Goal: Task Accomplishment & Management: Manage account settings

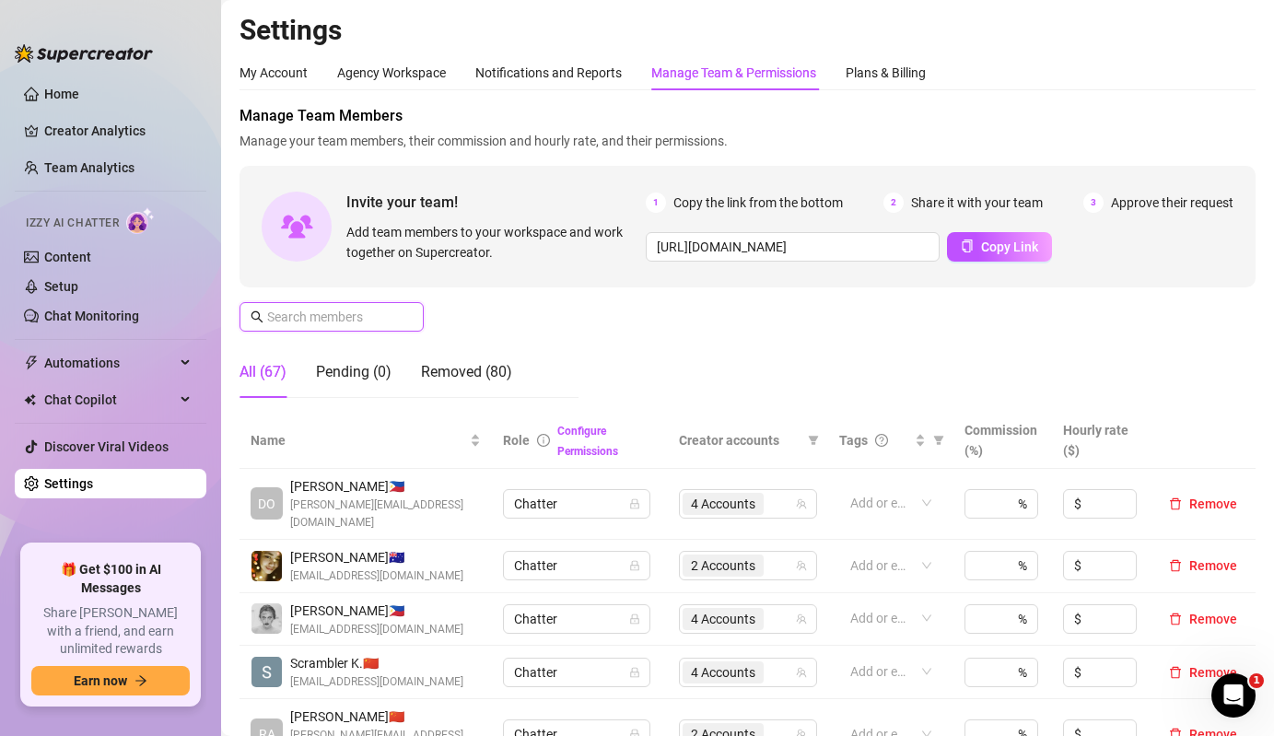
click at [364, 320] on input "text" at bounding box center [332, 317] width 131 height 20
click at [364, 329] on span at bounding box center [332, 316] width 184 height 29
click at [377, 326] on input "text" at bounding box center [332, 317] width 131 height 20
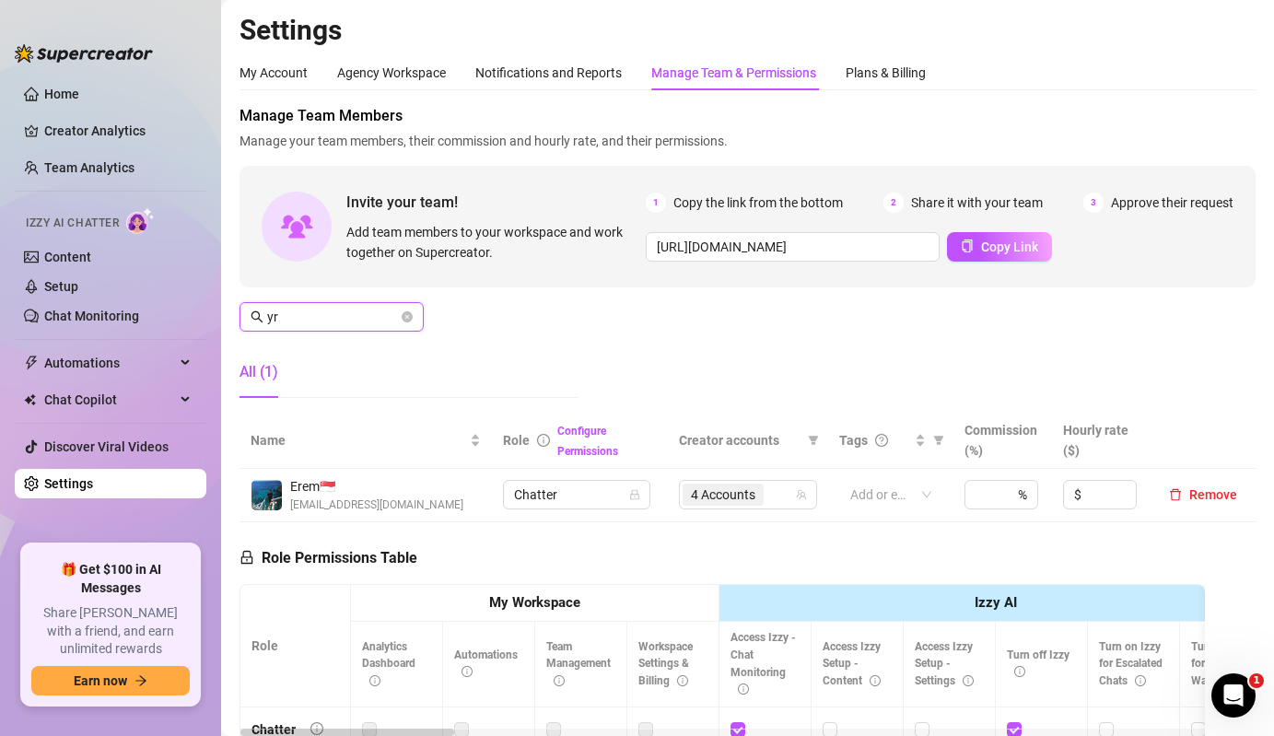
type input "y"
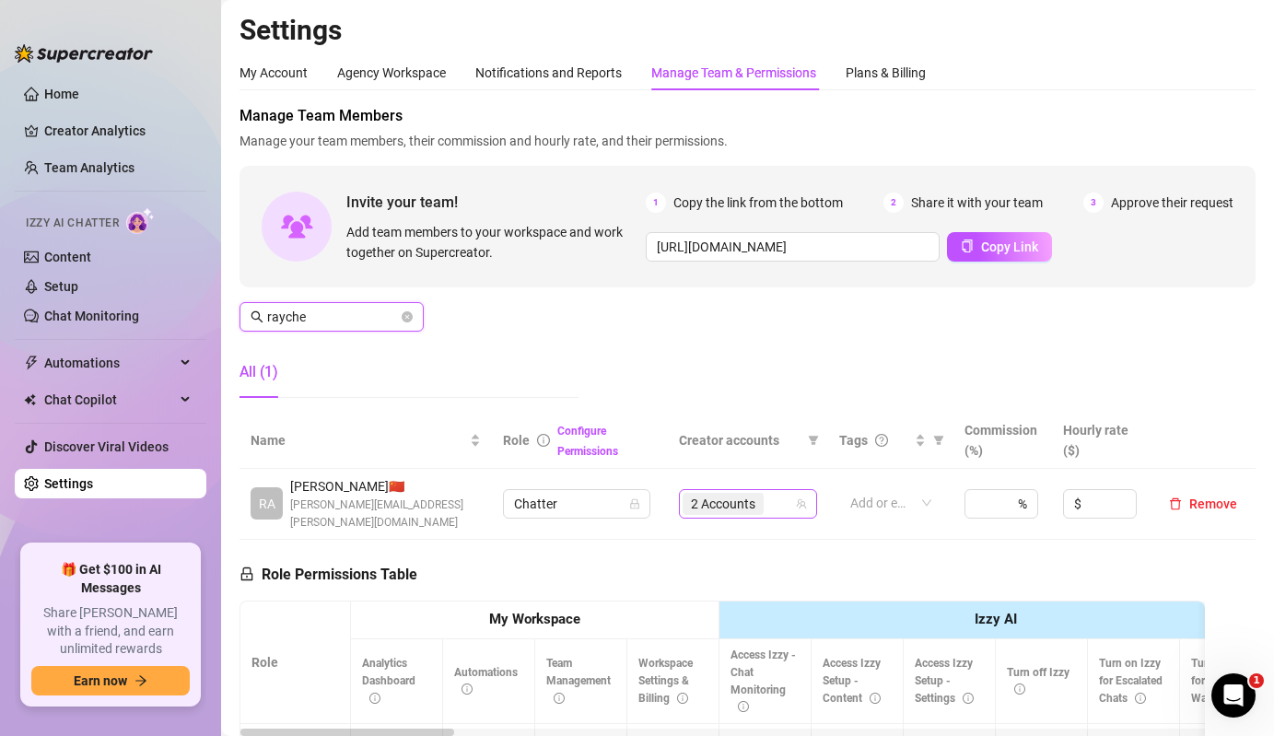
click at [743, 494] on span "2 Accounts" at bounding box center [723, 504] width 64 height 20
type input "rayche"
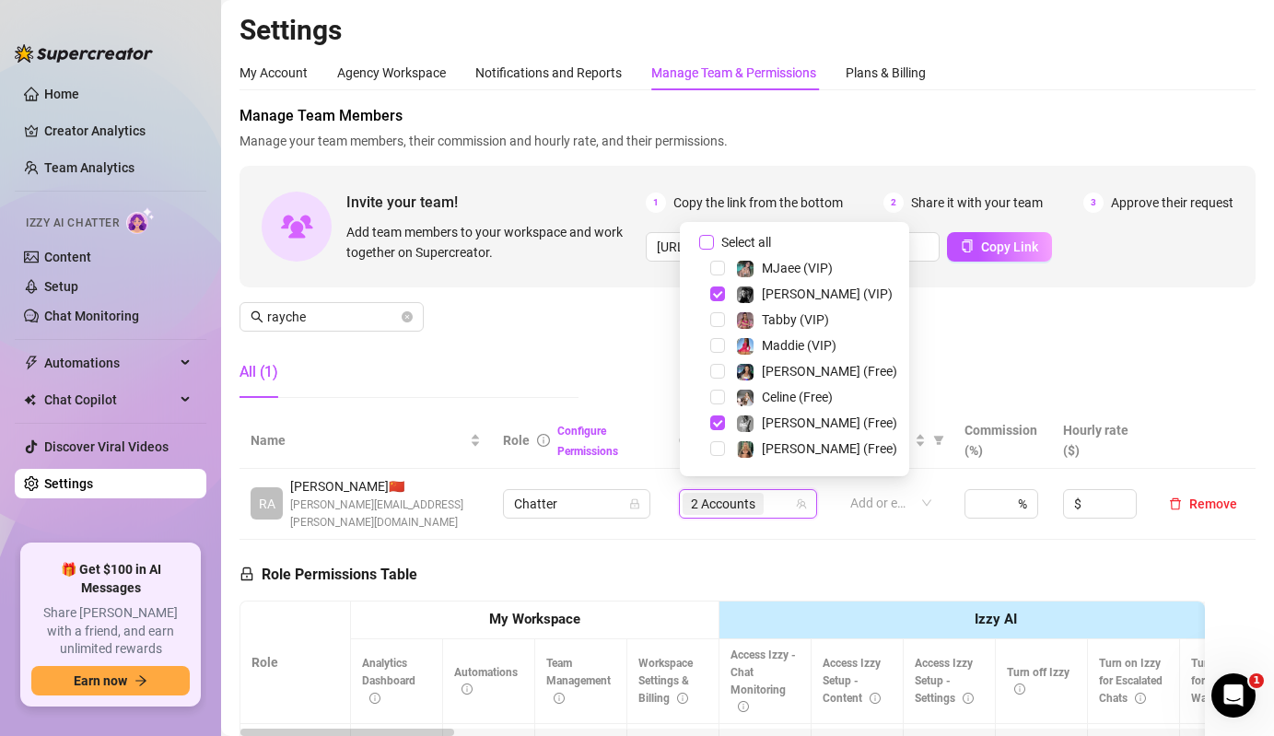
click at [751, 243] on span "Select all" at bounding box center [746, 242] width 64 height 20
click at [714, 243] on input "Select all" at bounding box center [706, 242] width 15 height 15
click at [751, 243] on span "Select all" at bounding box center [746, 242] width 64 height 20
click at [714, 243] on input "Select all" at bounding box center [706, 242] width 15 height 15
checkbox input "false"
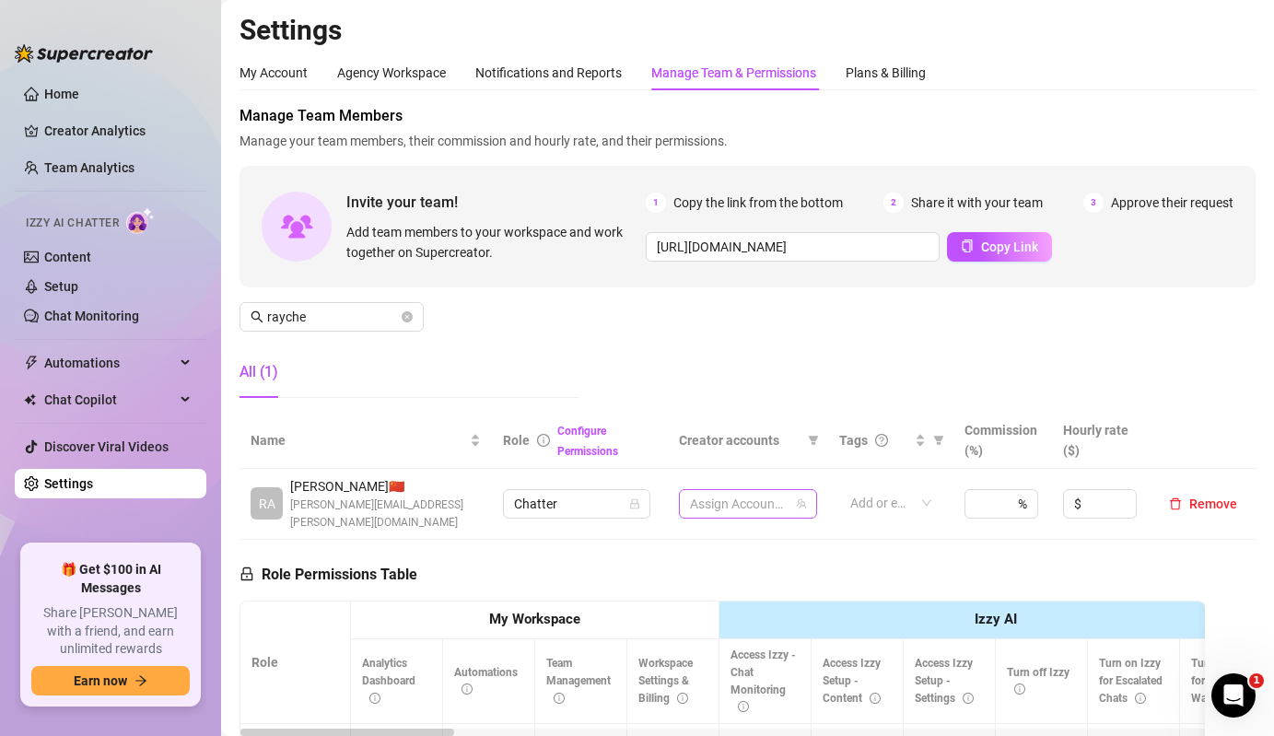
click at [759, 491] on div at bounding box center [738, 504] width 111 height 26
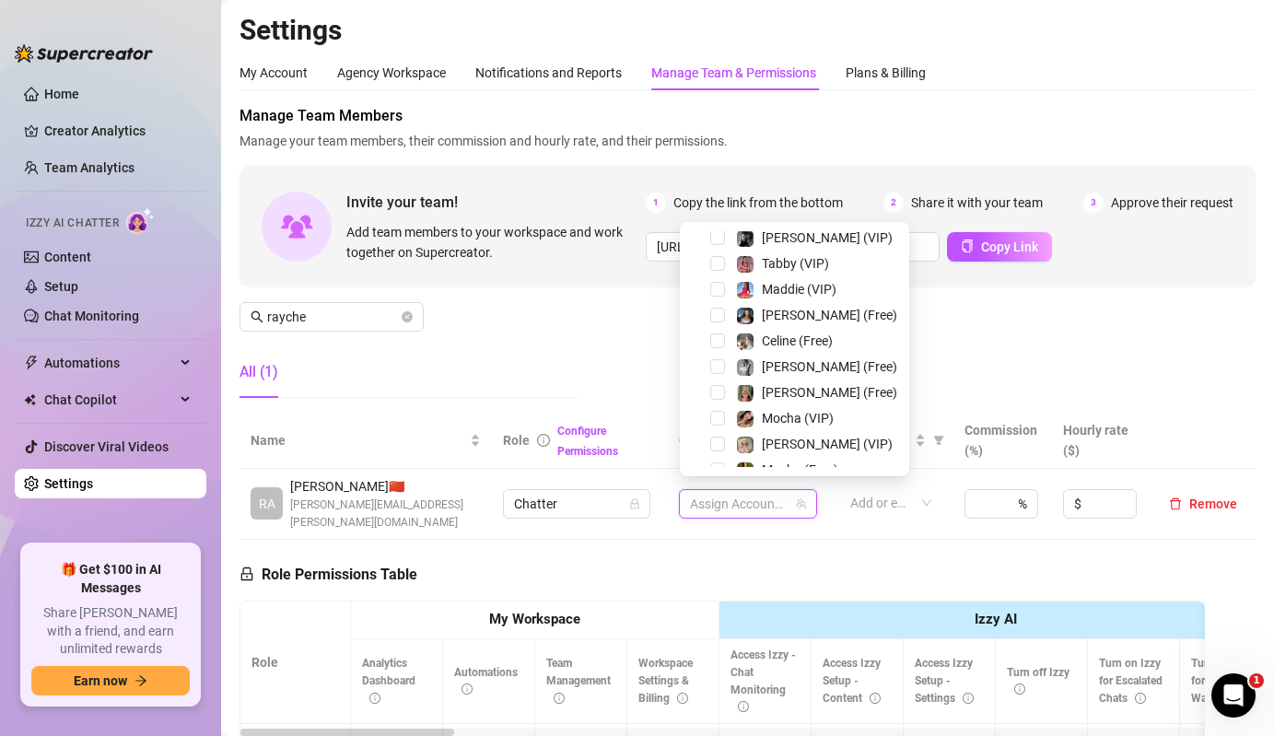
scroll to position [4, 0]
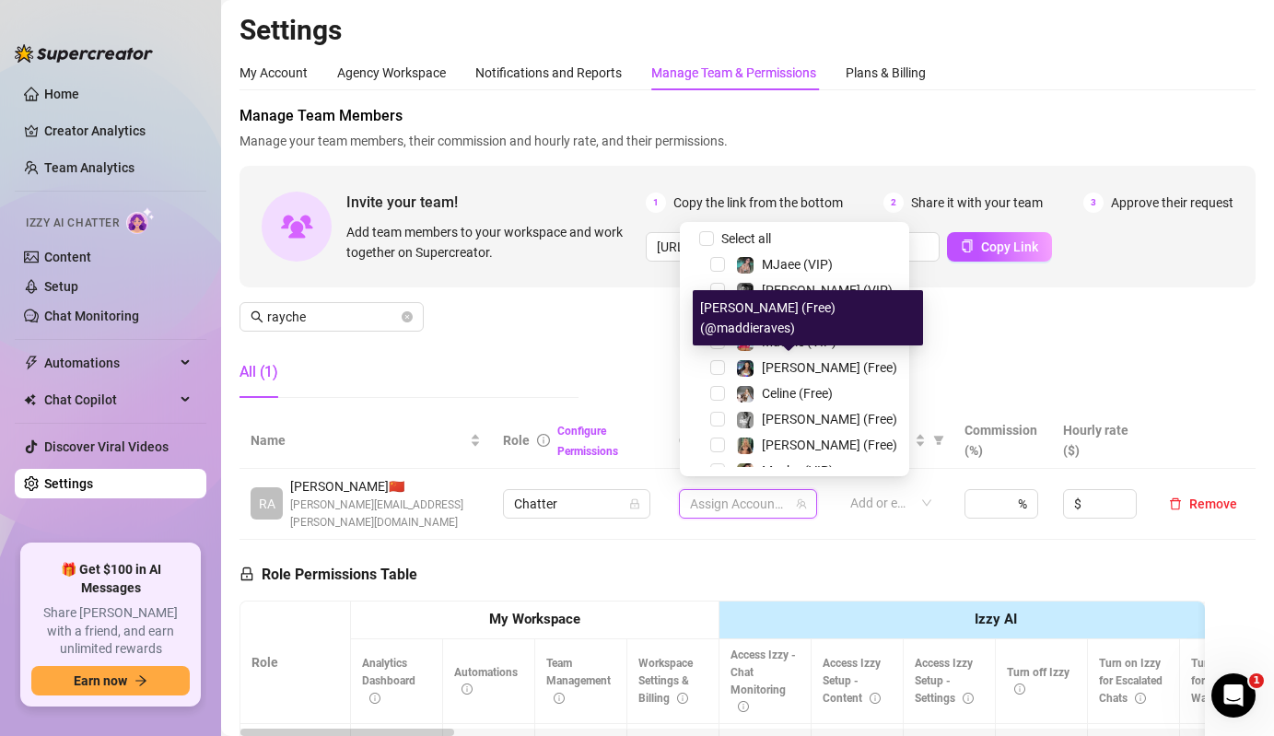
click at [778, 341] on div "[PERSON_NAME] (Free) (@maddieraves)" at bounding box center [808, 317] width 230 height 55
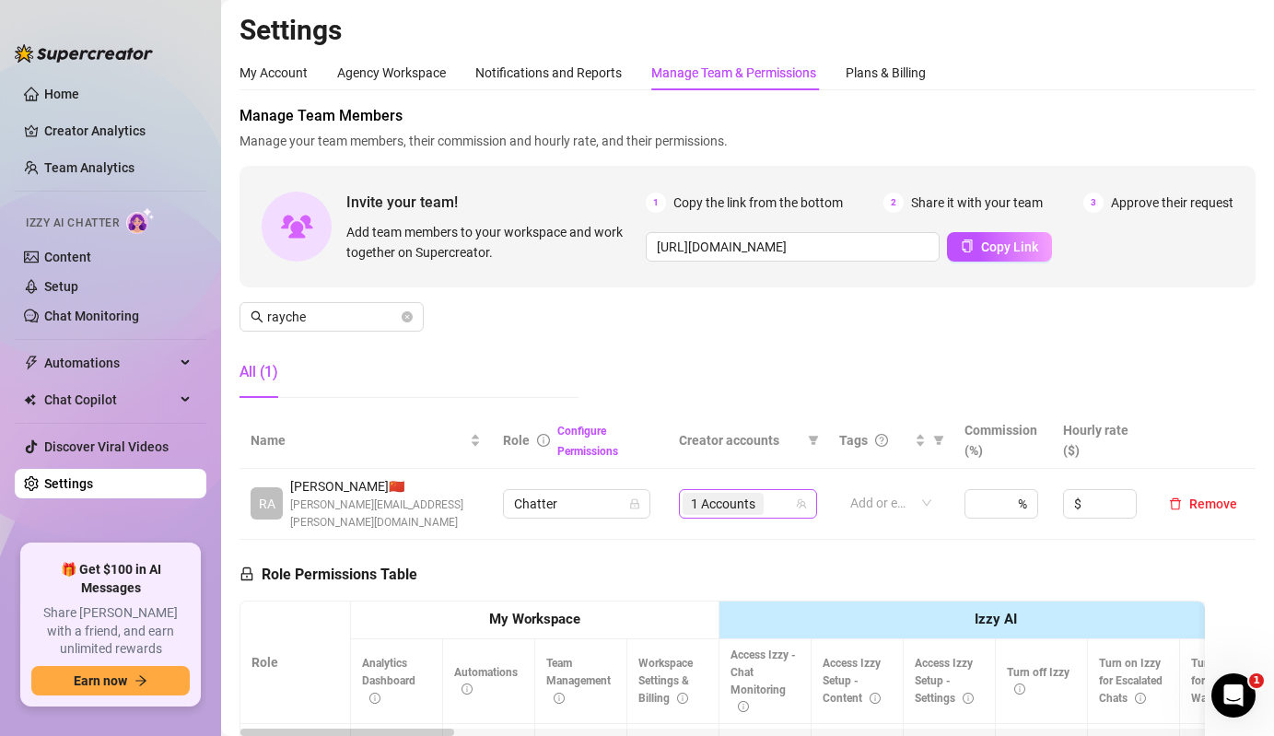
click at [749, 500] on span "1 Accounts" at bounding box center [723, 504] width 64 height 20
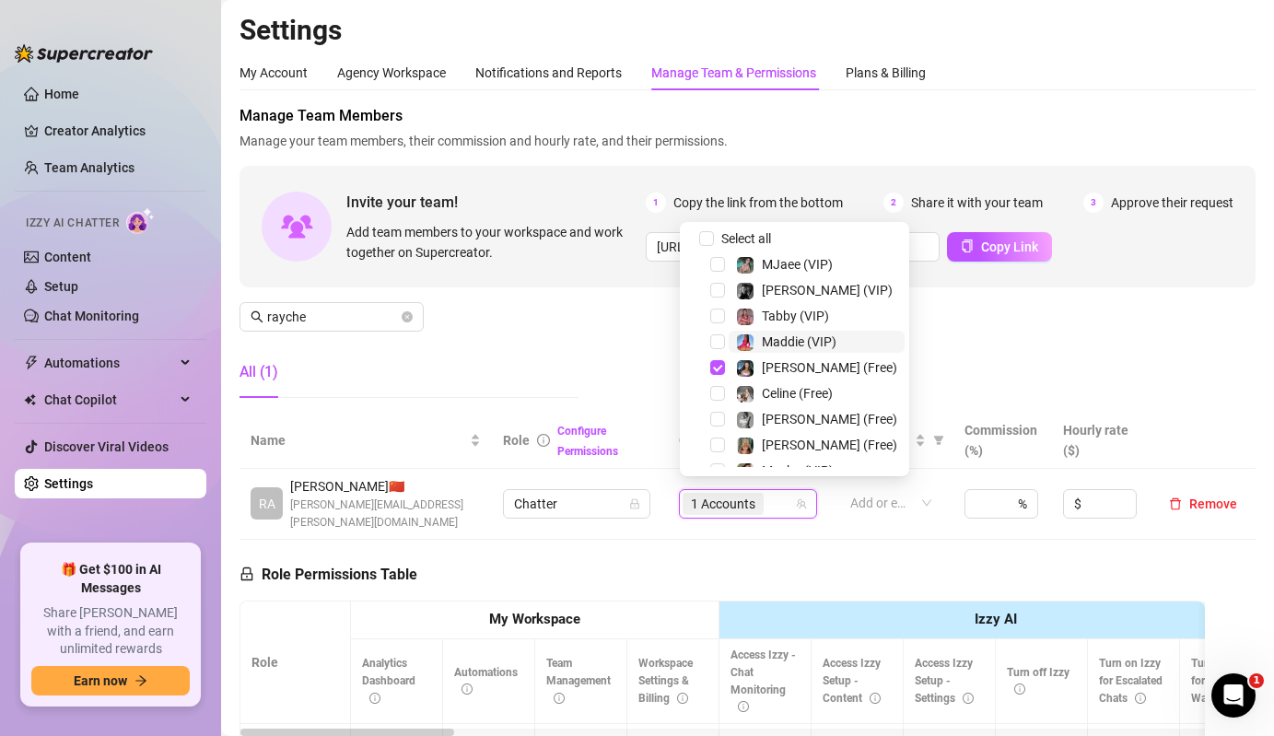
click at [730, 337] on span "Maddie (VIP)" at bounding box center [817, 342] width 176 height 22
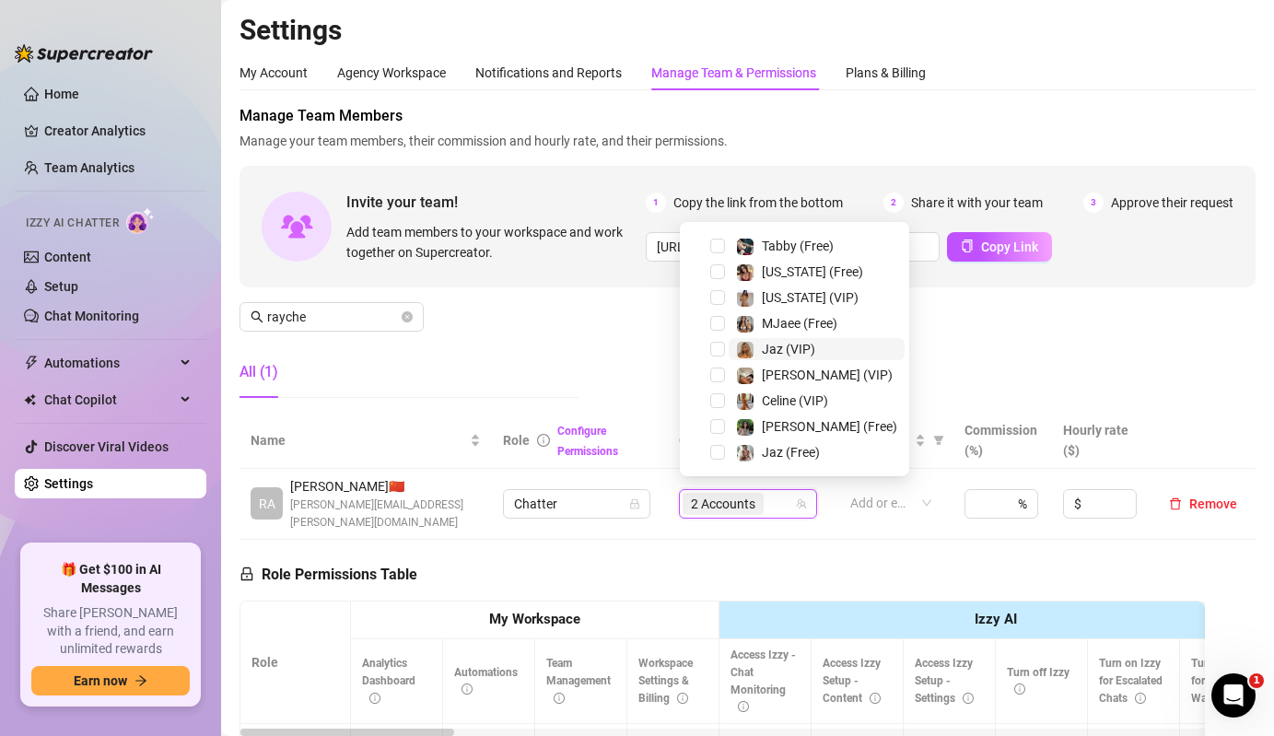
click at [737, 339] on div at bounding box center [745, 349] width 18 height 22
click at [761, 460] on div "Jaz (Free)" at bounding box center [778, 452] width 84 height 22
click at [580, 371] on div "Manage Team Members Manage your team members, their commission and hourly rate,…" at bounding box center [748, 259] width 1016 height 308
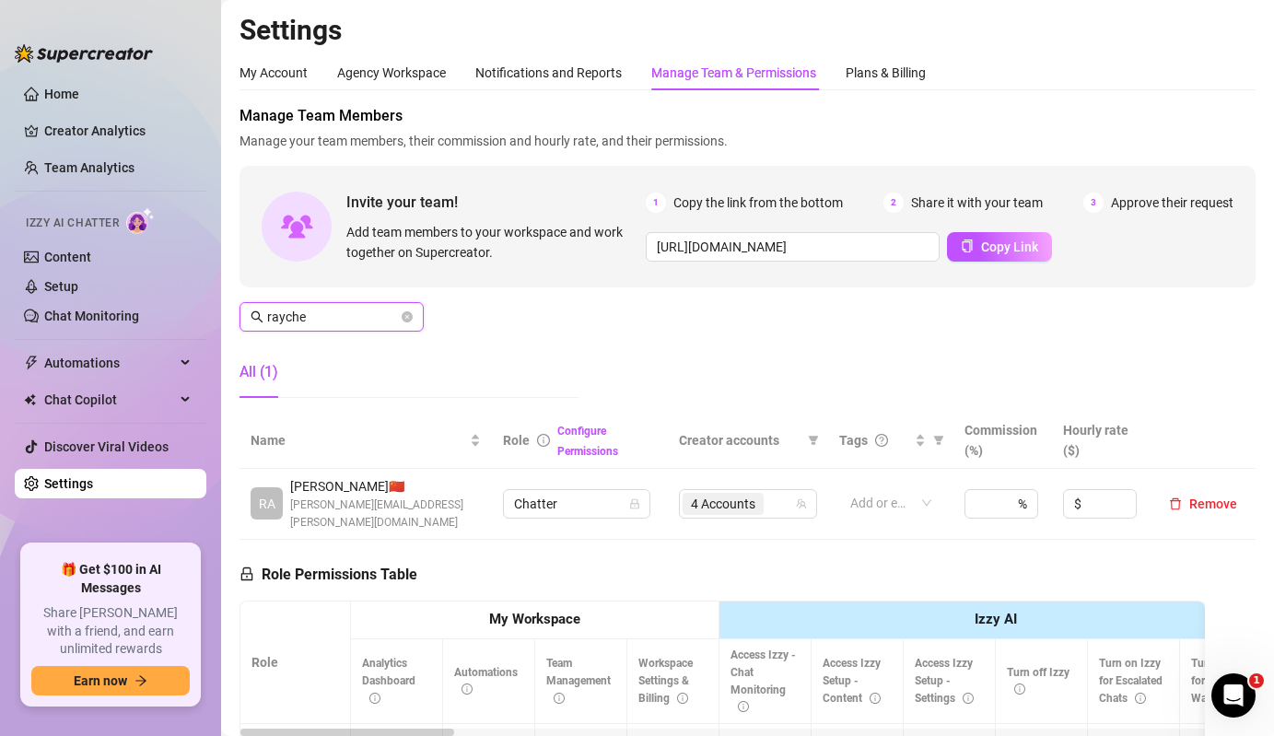
click at [342, 316] on input "rayche" at bounding box center [332, 317] width 131 height 20
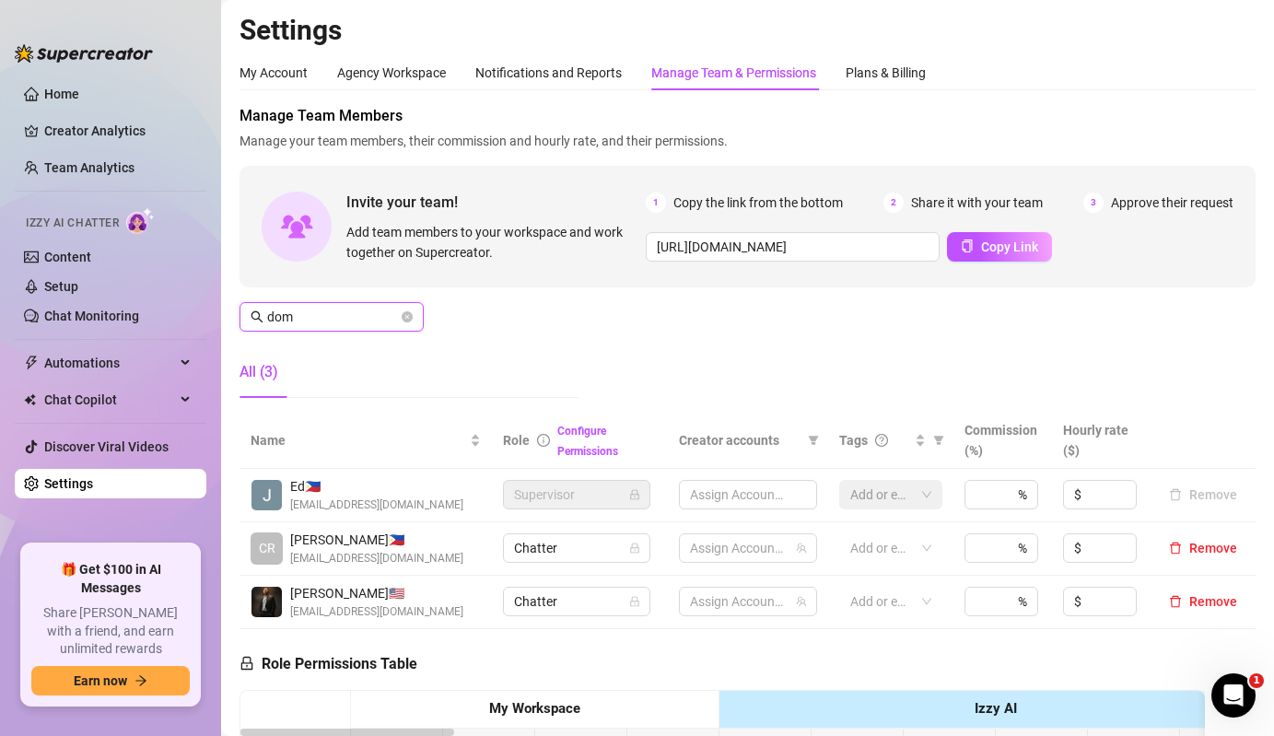
type input "dom"
click at [347, 311] on input "dom" at bounding box center [332, 317] width 131 height 20
click at [730, 605] on span "6 Accounts" at bounding box center [723, 602] width 64 height 20
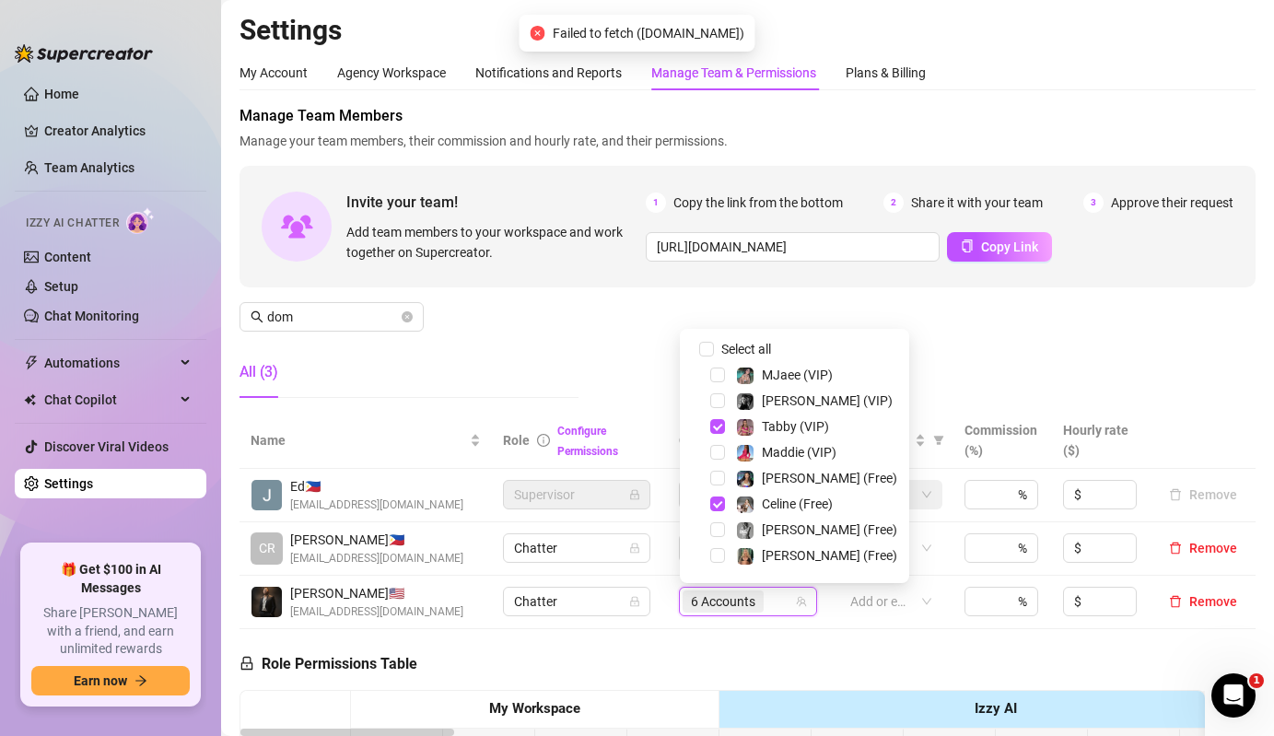
click at [725, 333] on div "Select all MJaee (VIP) [PERSON_NAME] (VIP) Tabby (VIP) [PERSON_NAME] (VIP) [PER…" at bounding box center [794, 456] width 229 height 254
click at [732, 351] on span "Select all" at bounding box center [746, 349] width 64 height 20
click at [714, 351] on input "Select all" at bounding box center [706, 349] width 15 height 15
click at [732, 351] on span "Select all" at bounding box center [746, 349] width 64 height 20
click at [714, 351] on input "Select all" at bounding box center [706, 349] width 15 height 15
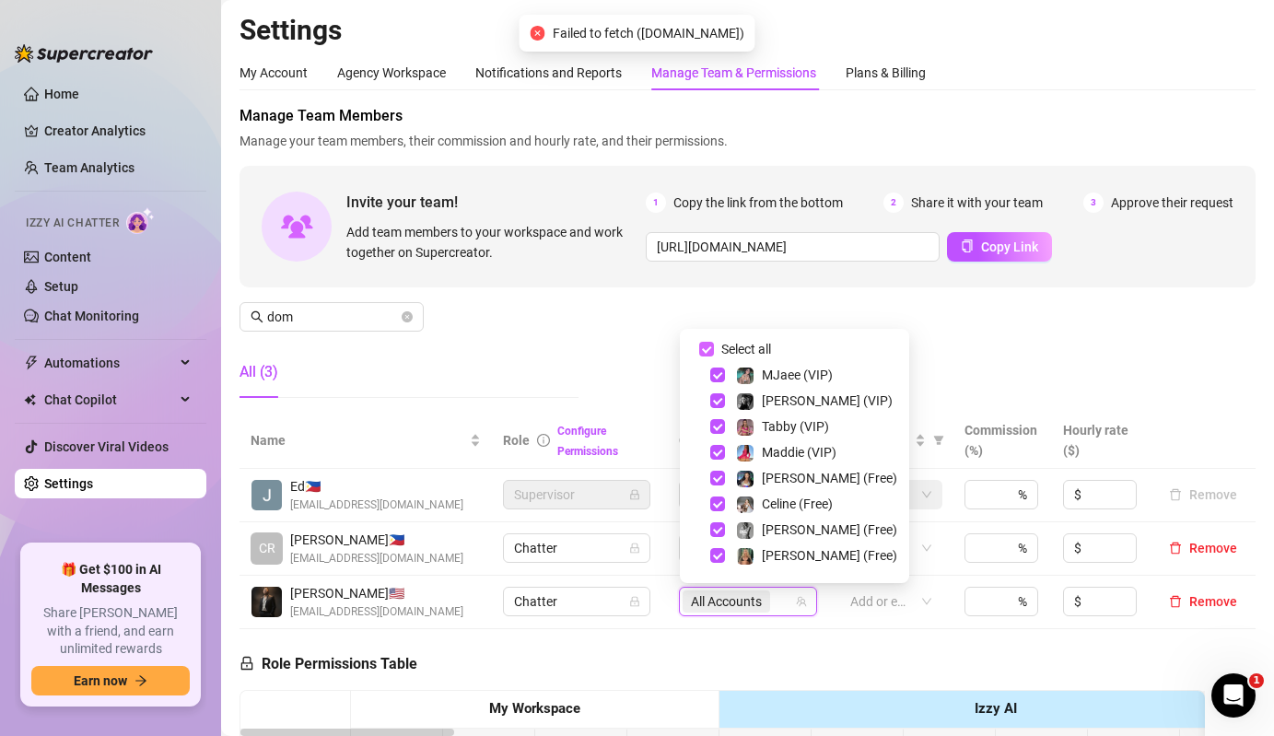
checkbox input "false"
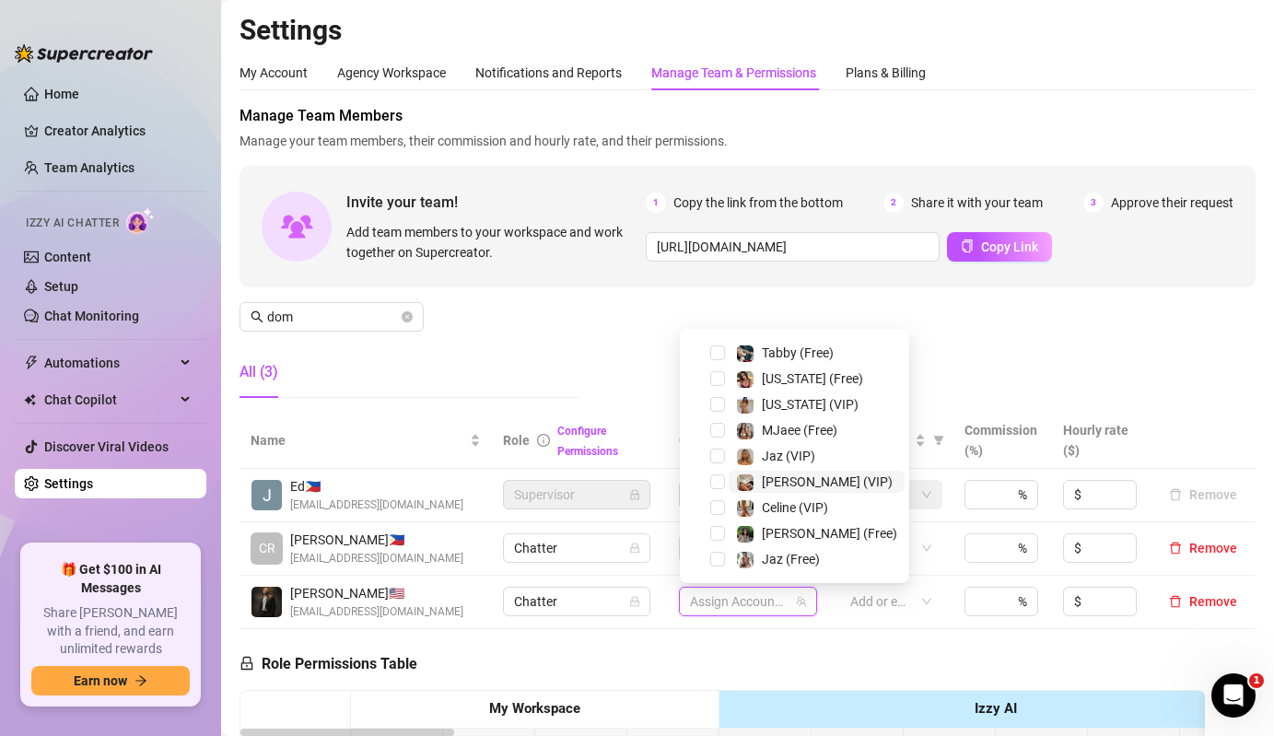
click at [736, 488] on span at bounding box center [745, 483] width 18 height 18
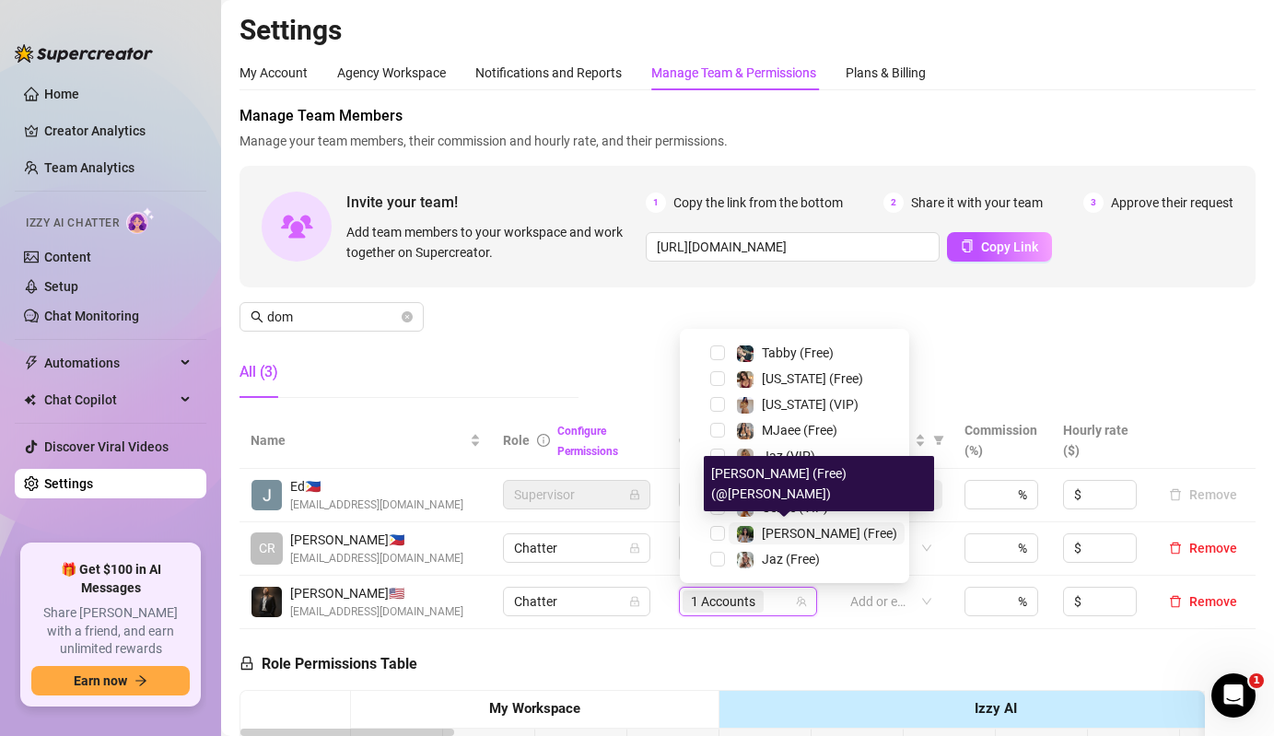
click at [743, 543] on span at bounding box center [745, 534] width 18 height 18
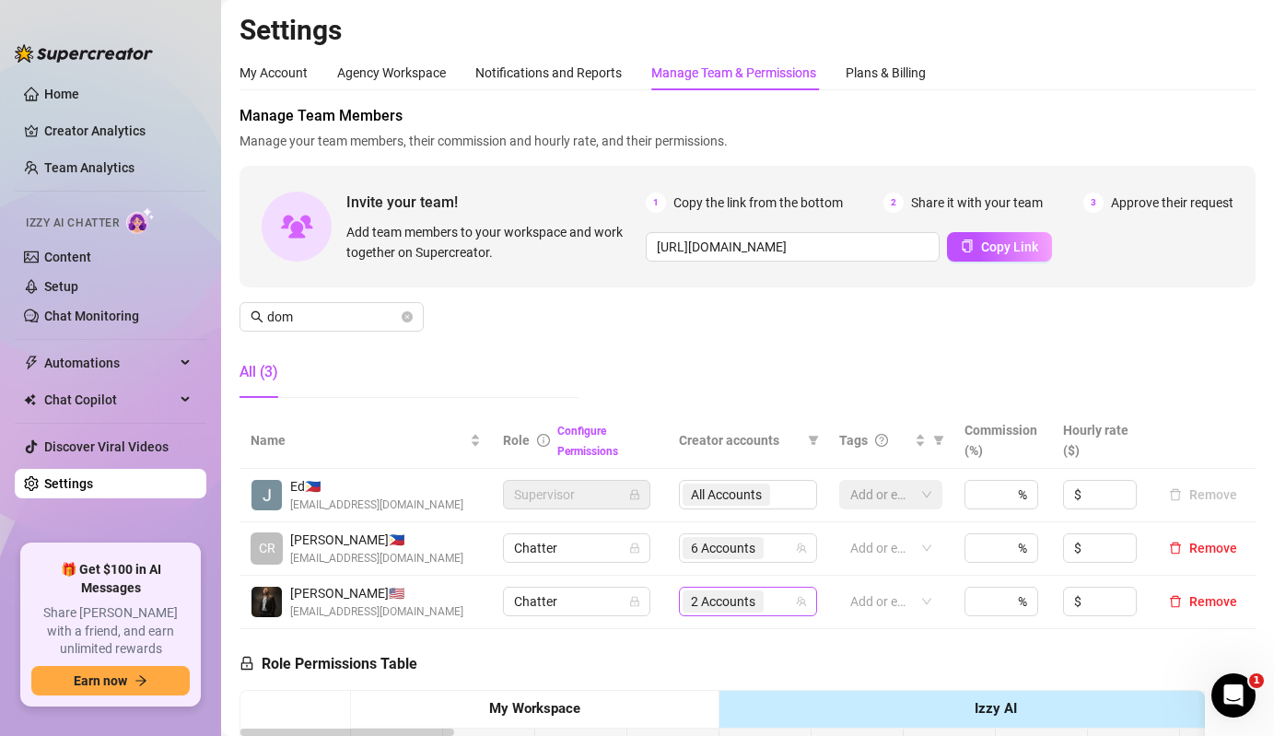
click at [699, 602] on span "2 Accounts" at bounding box center [723, 602] width 64 height 20
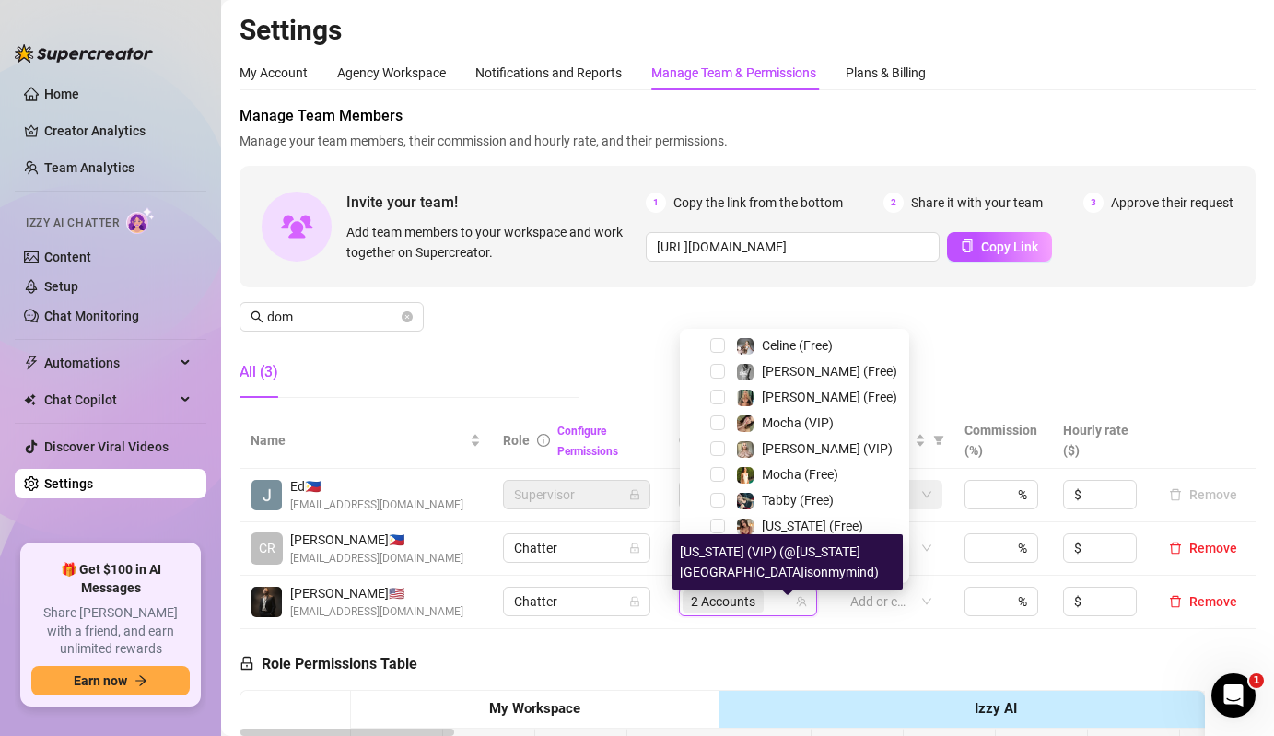
scroll to position [99, 0]
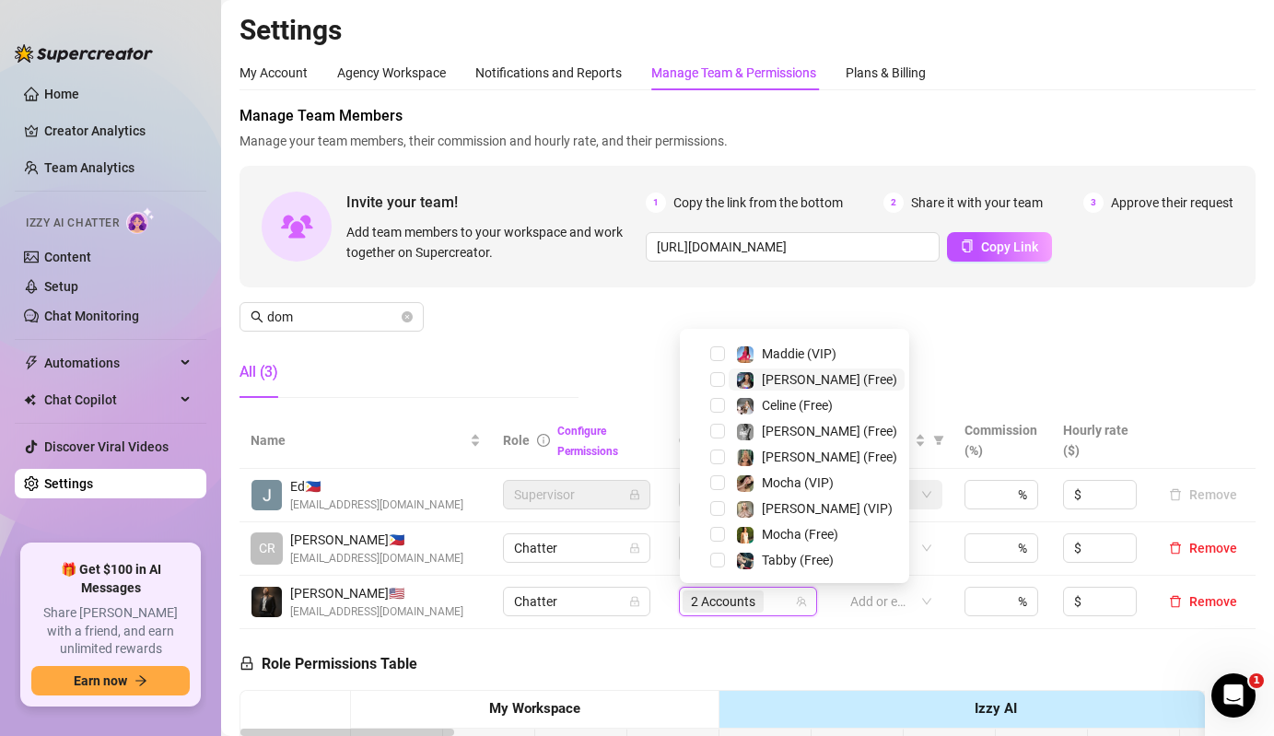
click at [735, 384] on span "[PERSON_NAME] (Free)" at bounding box center [817, 380] width 176 height 22
click at [715, 346] on span "Select tree node" at bounding box center [717, 353] width 15 height 15
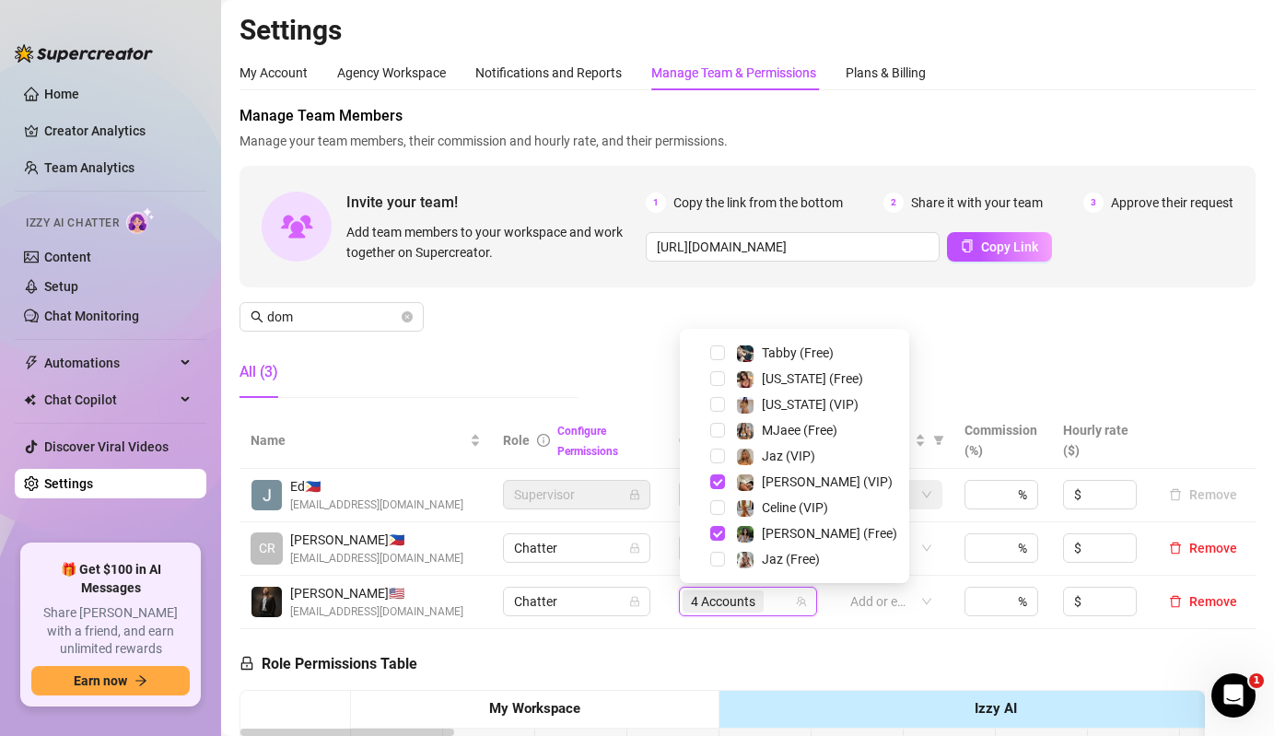
click at [557, 376] on div "All (3)" at bounding box center [409, 372] width 339 height 52
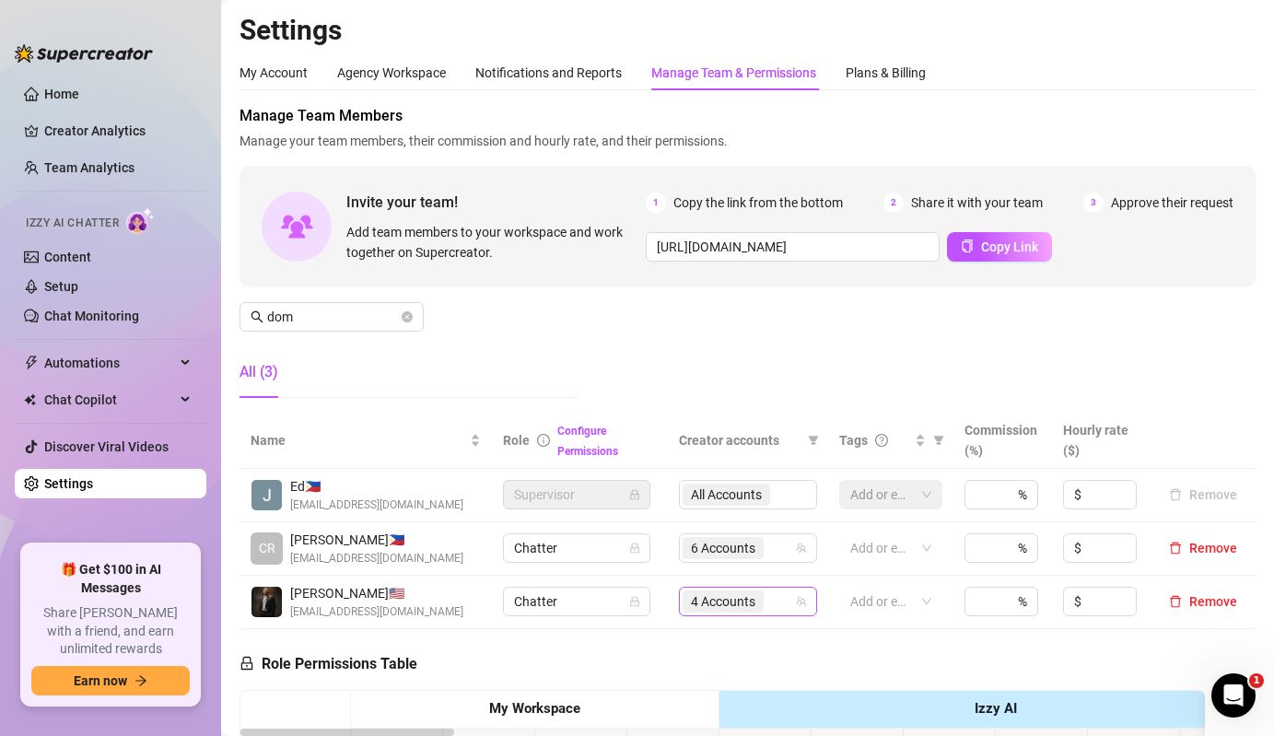
click at [753, 592] on span "4 Accounts" at bounding box center [723, 602] width 64 height 20
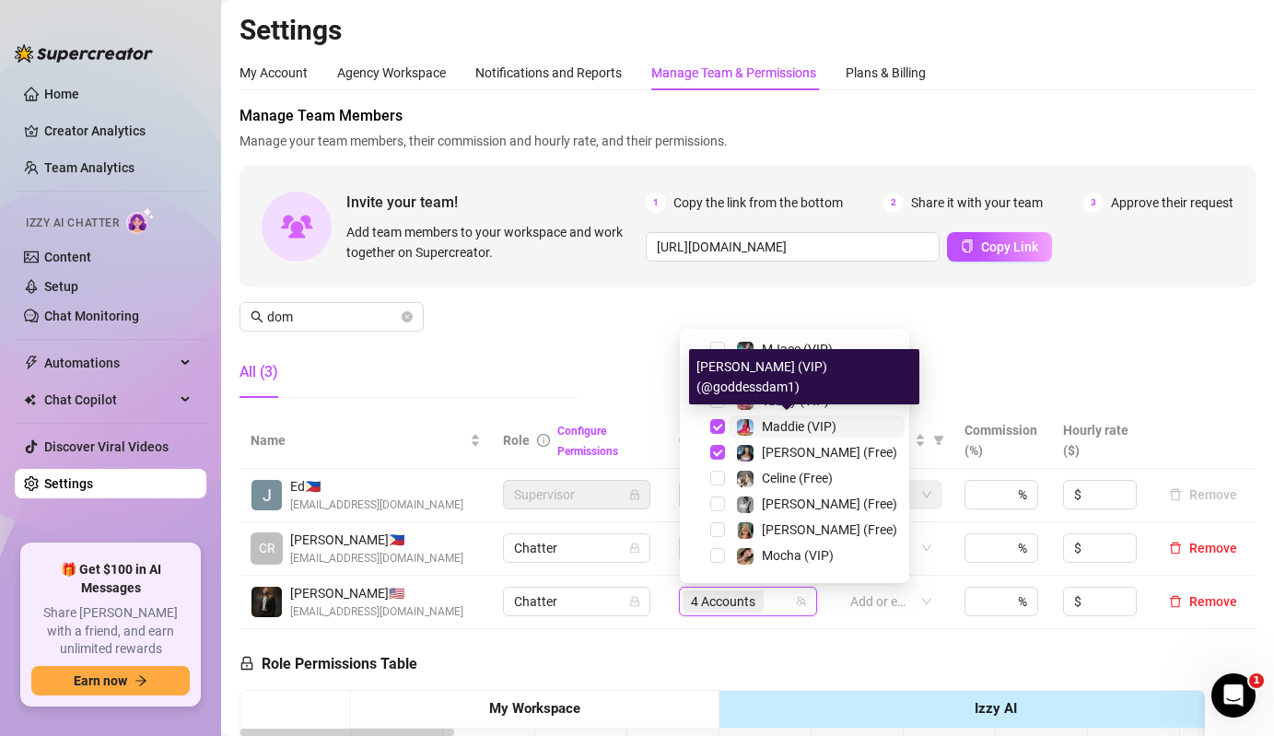
click at [772, 433] on span "Maddie (VIP)" at bounding box center [799, 426] width 75 height 15
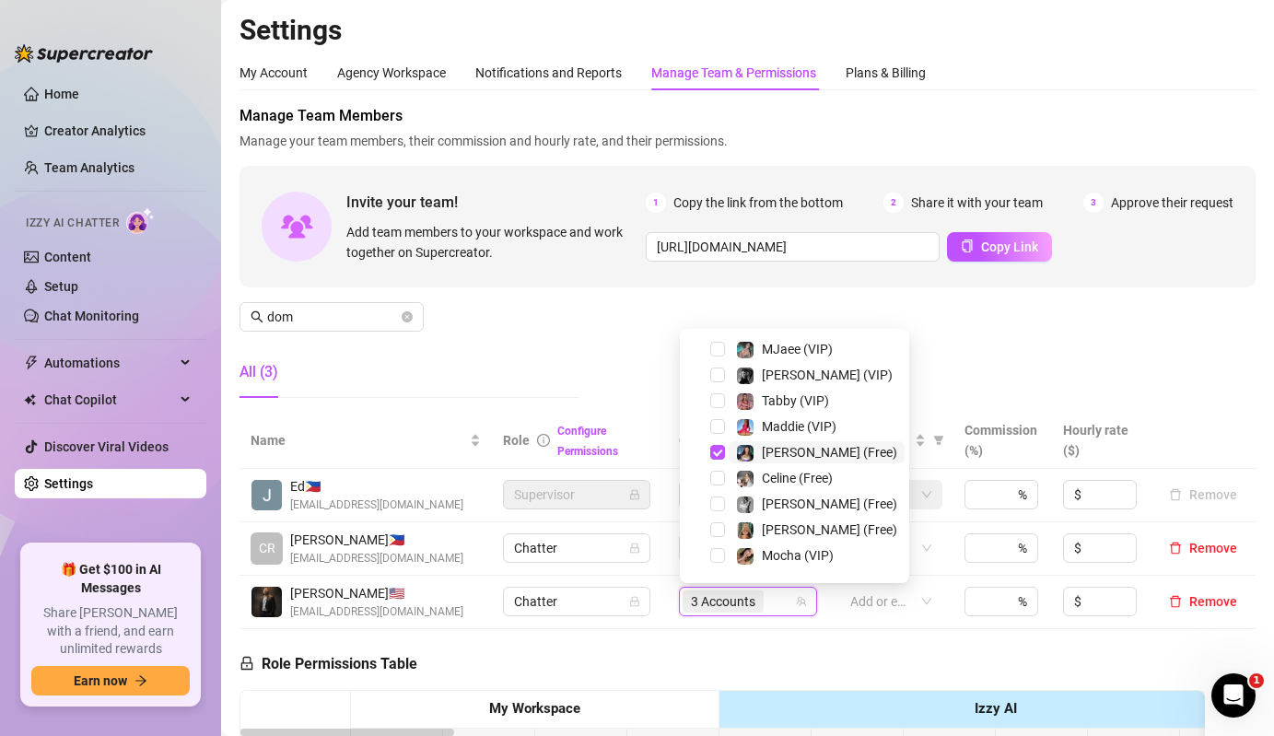
click at [750, 452] on img at bounding box center [745, 453] width 17 height 17
click at [720, 402] on span "Select tree node" at bounding box center [717, 400] width 15 height 15
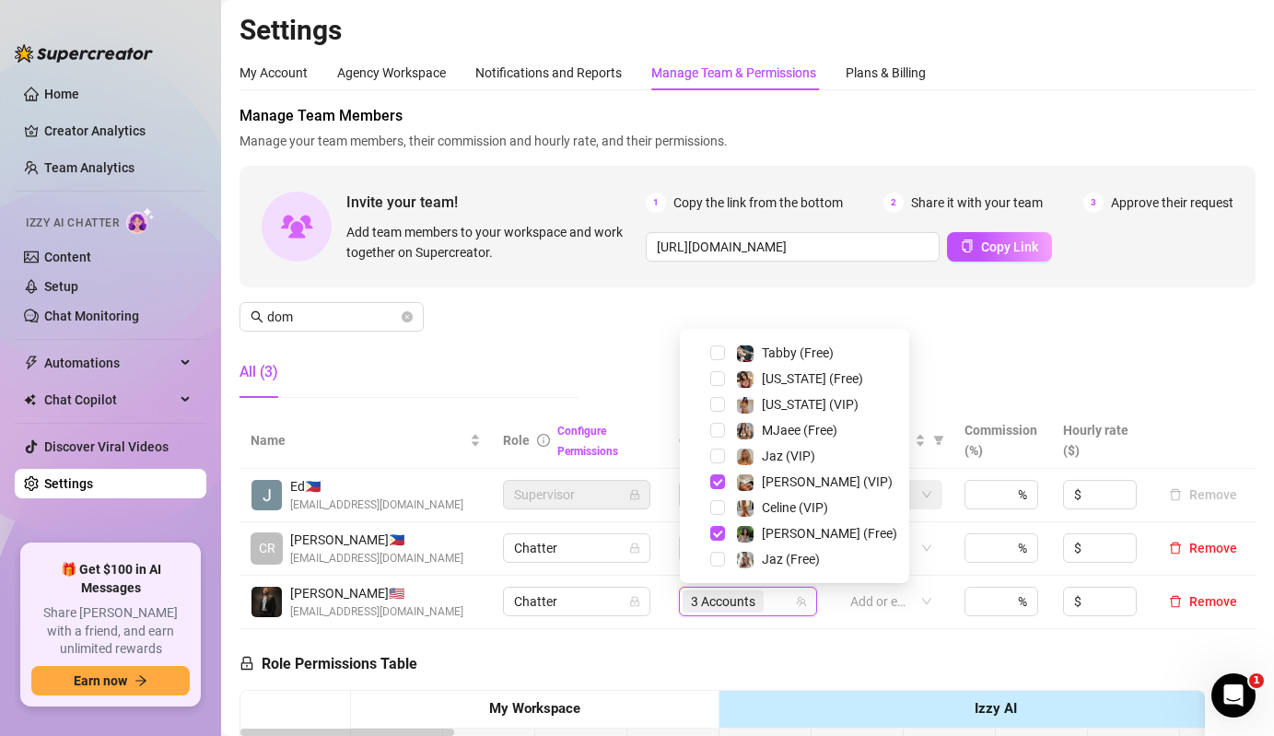
click at [723, 362] on div "Tabby (Free)" at bounding box center [795, 353] width 220 height 22
click at [717, 348] on span "Select tree node" at bounding box center [717, 353] width 15 height 15
click at [593, 355] on div "Manage Team Members Manage your team members, their commission and hourly rate,…" at bounding box center [748, 259] width 1016 height 308
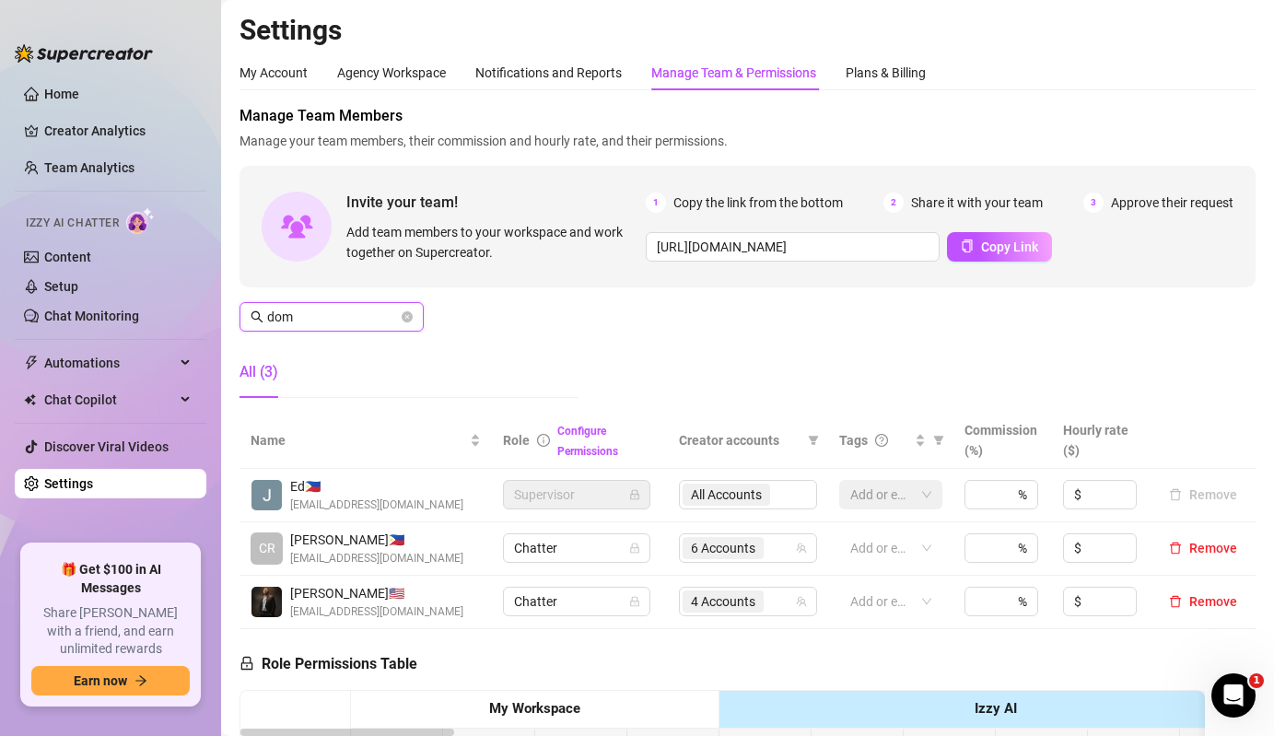
click at [360, 323] on input "dom" at bounding box center [332, 317] width 131 height 20
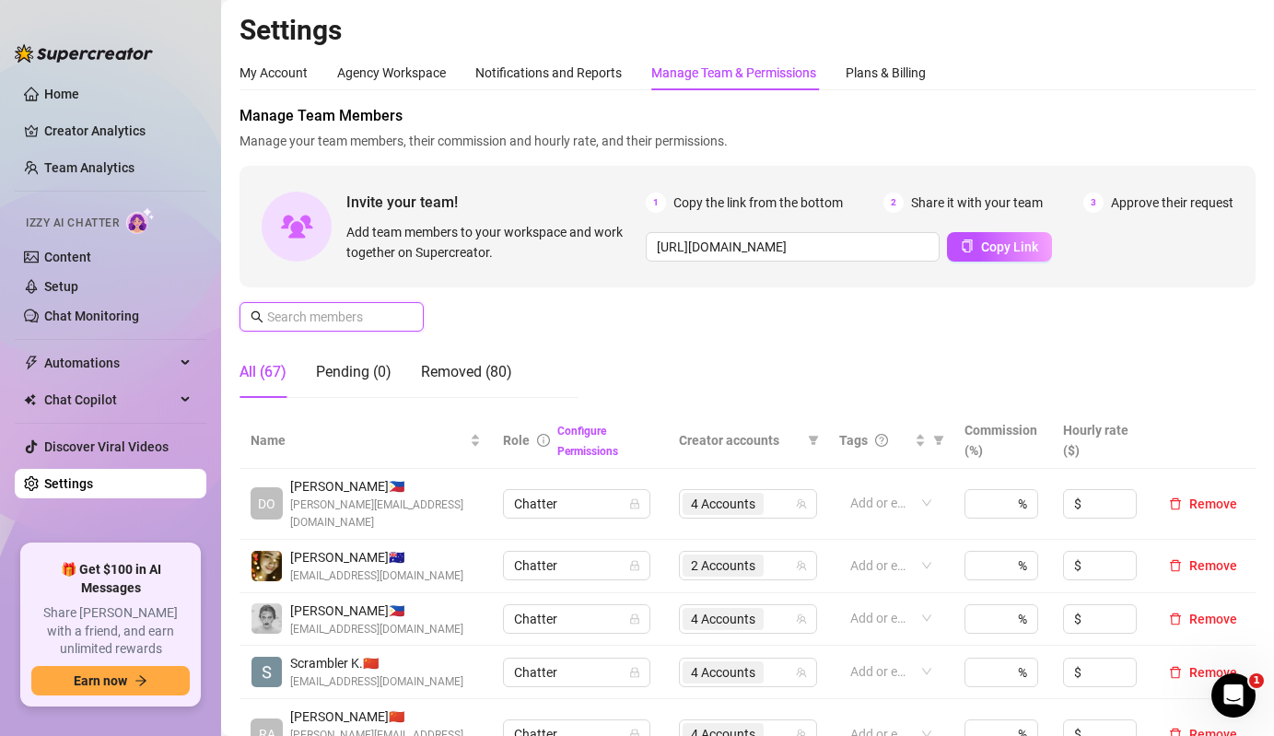
click at [359, 321] on input "text" at bounding box center [332, 317] width 131 height 20
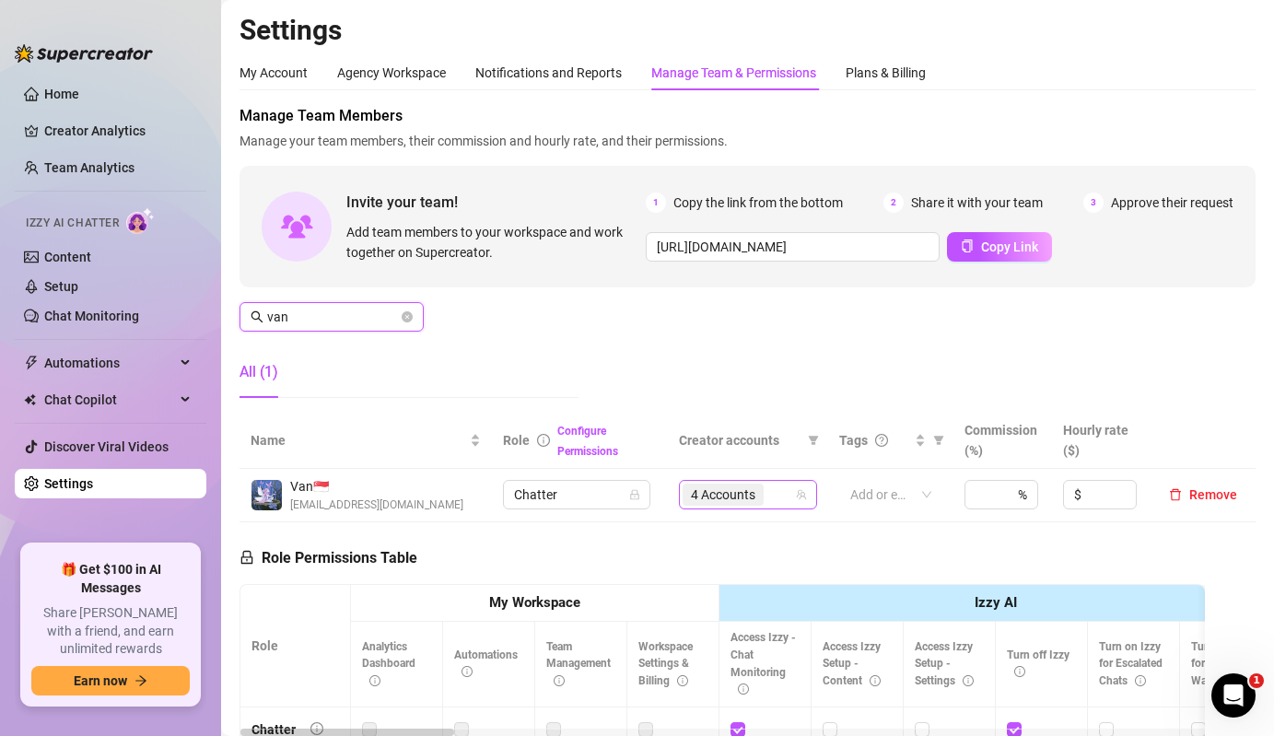
click at [749, 490] on span "4 Accounts" at bounding box center [723, 495] width 64 height 20
type input "van"
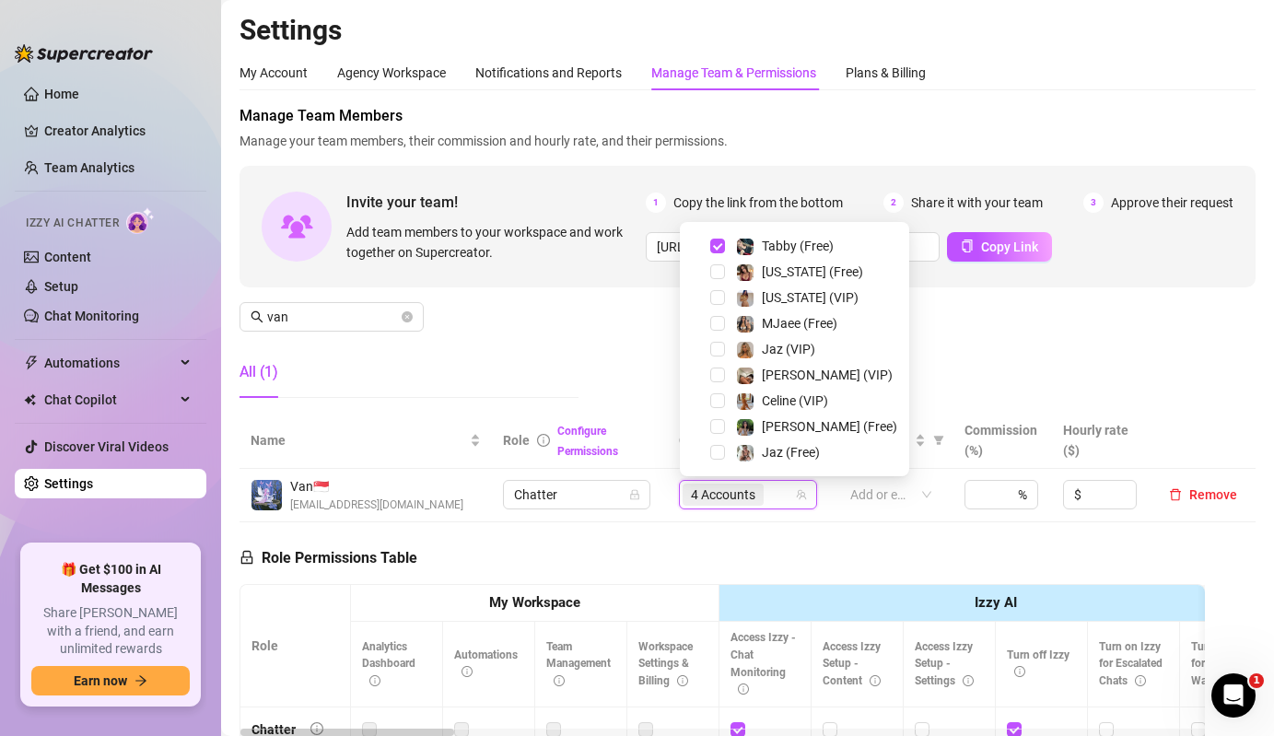
scroll to position [0, 0]
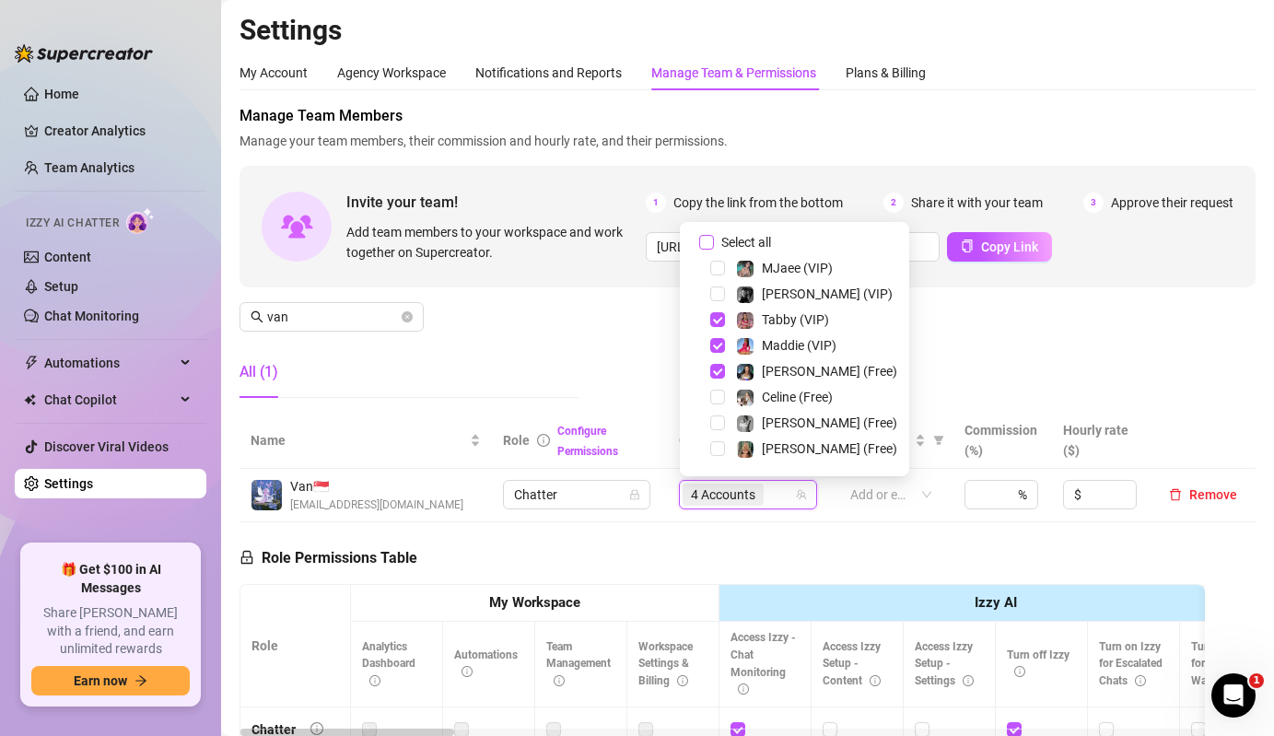
click at [742, 245] on span "Select all" at bounding box center [746, 242] width 64 height 20
click at [714, 245] on input "Select all" at bounding box center [706, 242] width 15 height 15
click at [742, 245] on span "Select all" at bounding box center [746, 242] width 64 height 20
click at [714, 245] on input "Select all" at bounding box center [706, 242] width 15 height 15
checkbox input "false"
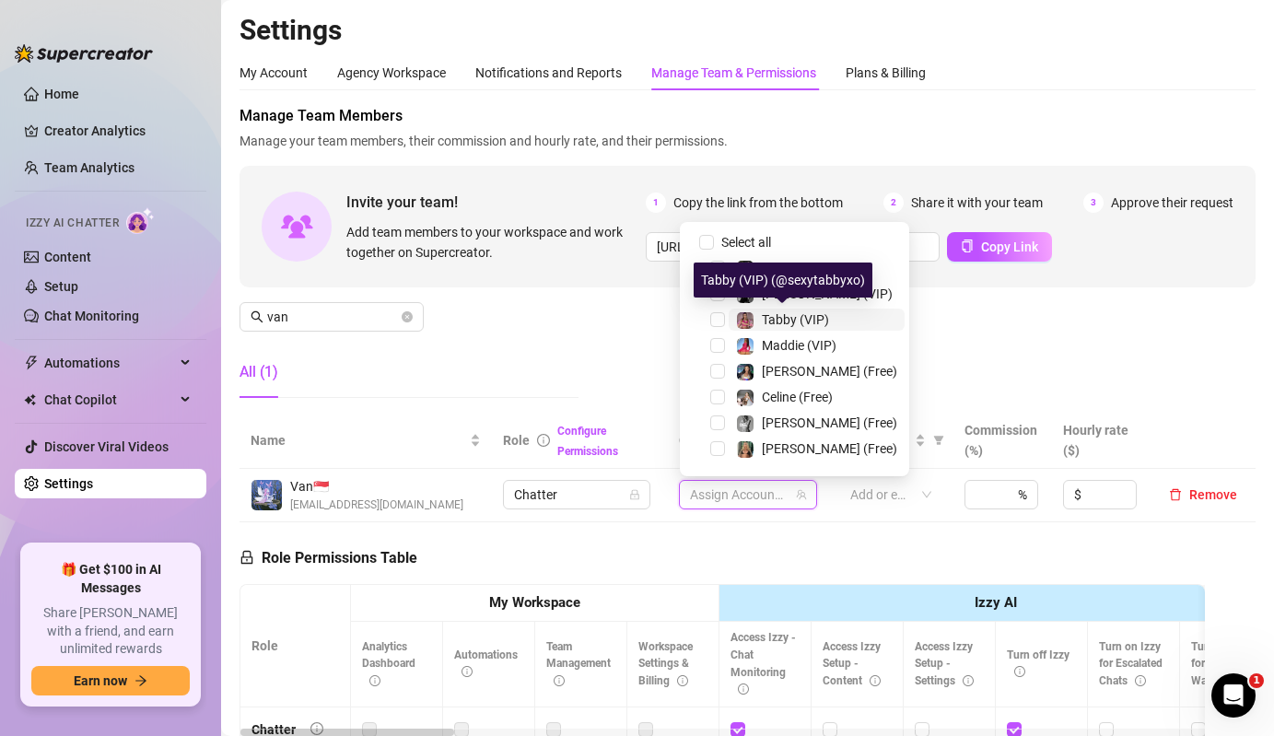
click at [765, 312] on span "Tabby (VIP)" at bounding box center [795, 319] width 67 height 15
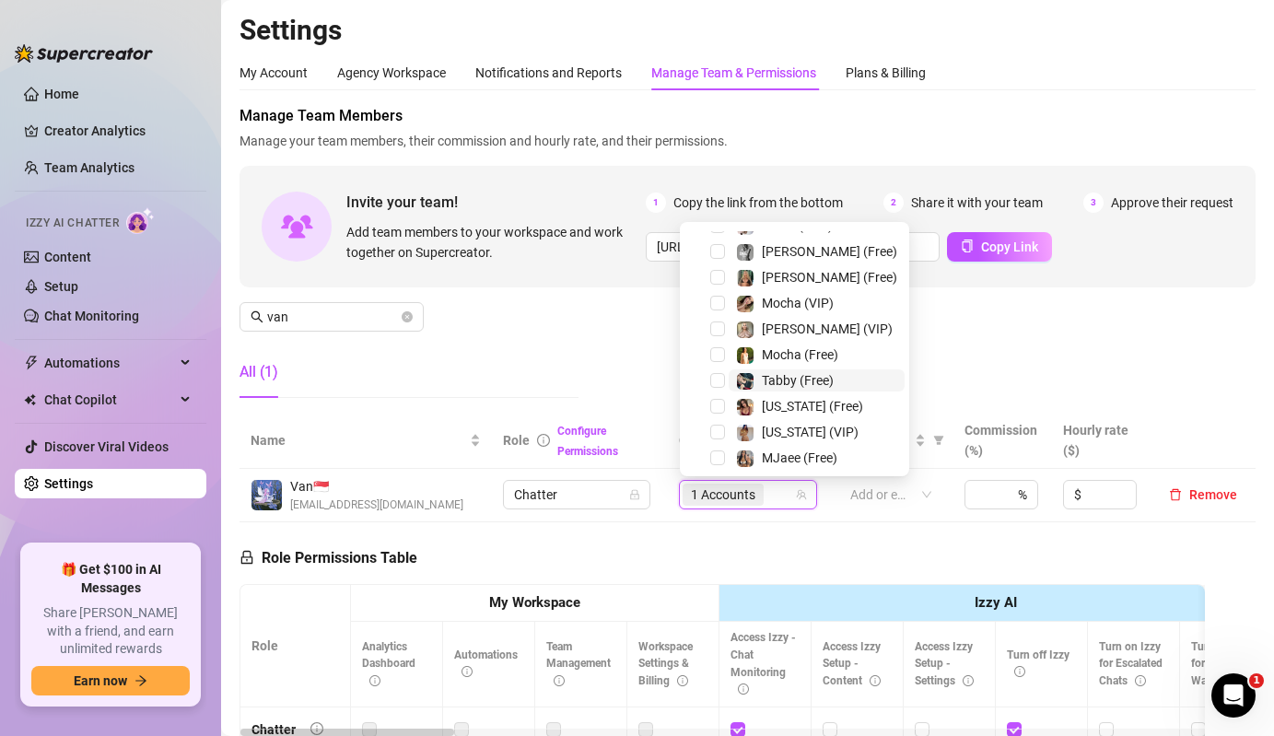
click at [780, 373] on span "Tabby (Free)" at bounding box center [798, 380] width 72 height 15
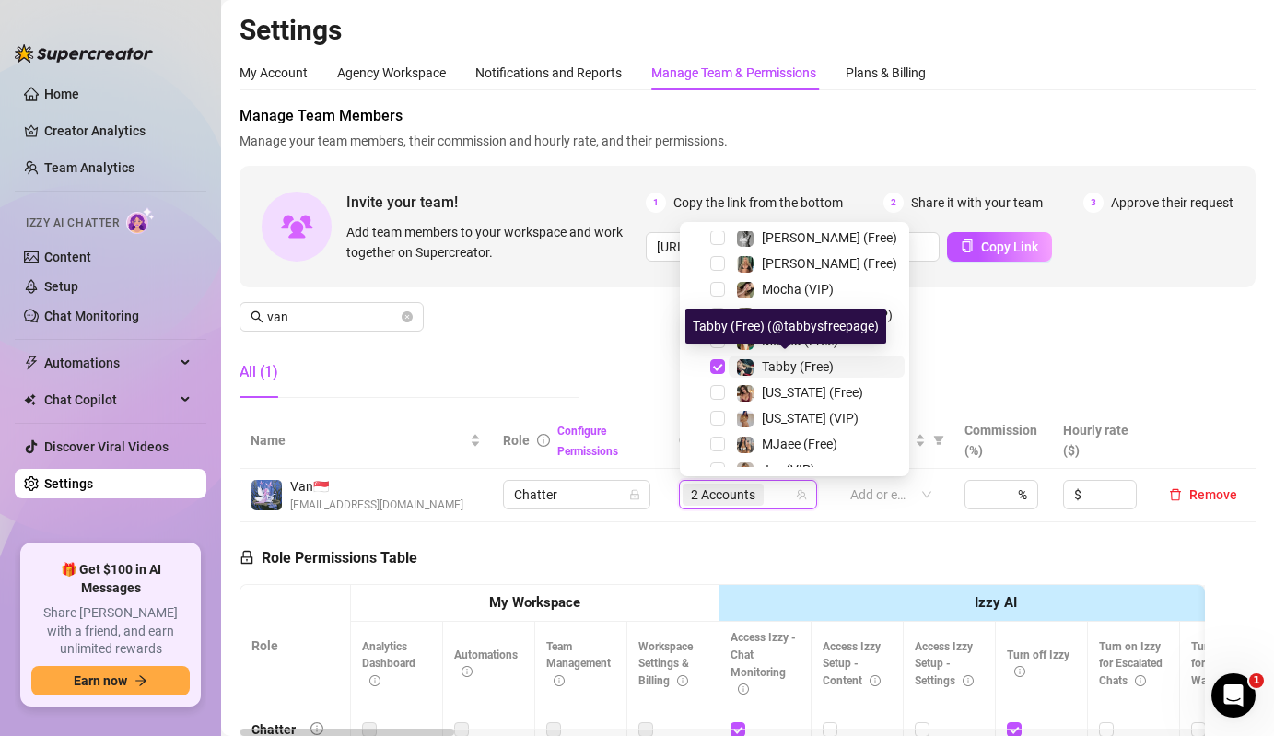
scroll to position [189, 0]
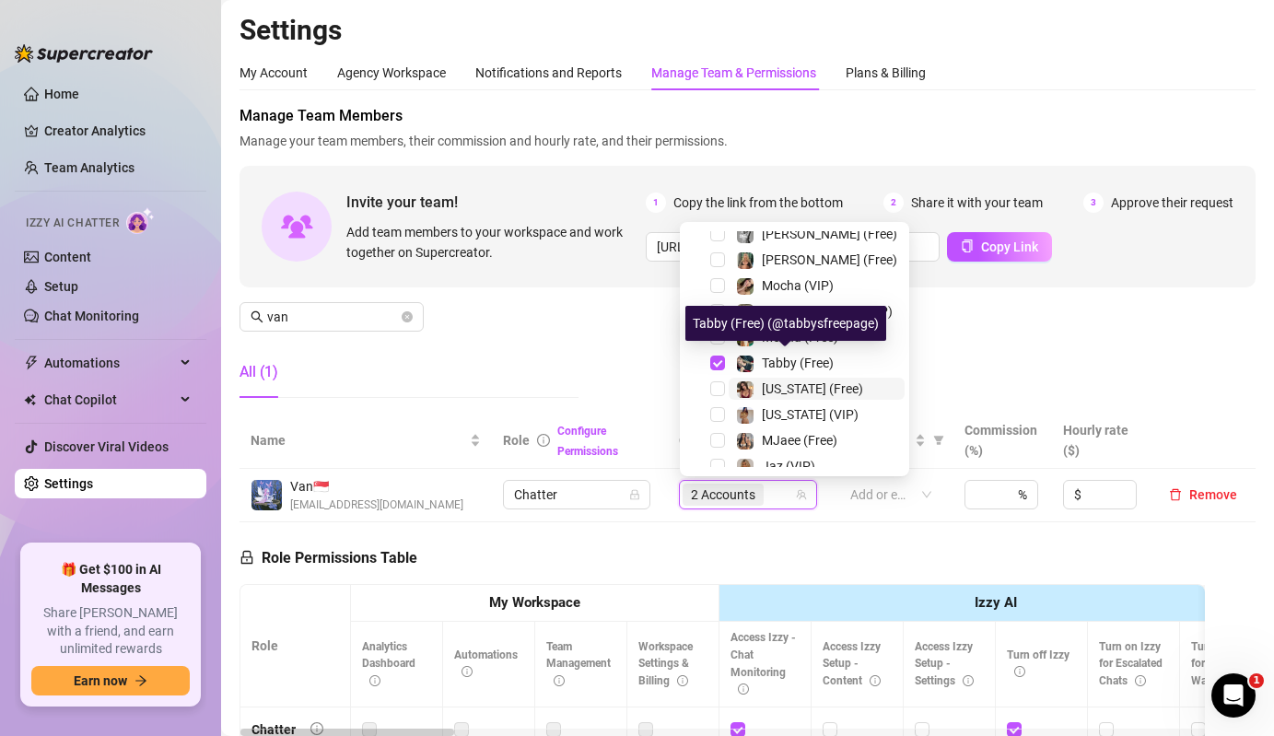
click at [771, 387] on span "[US_STATE] (Free)" at bounding box center [812, 388] width 101 height 15
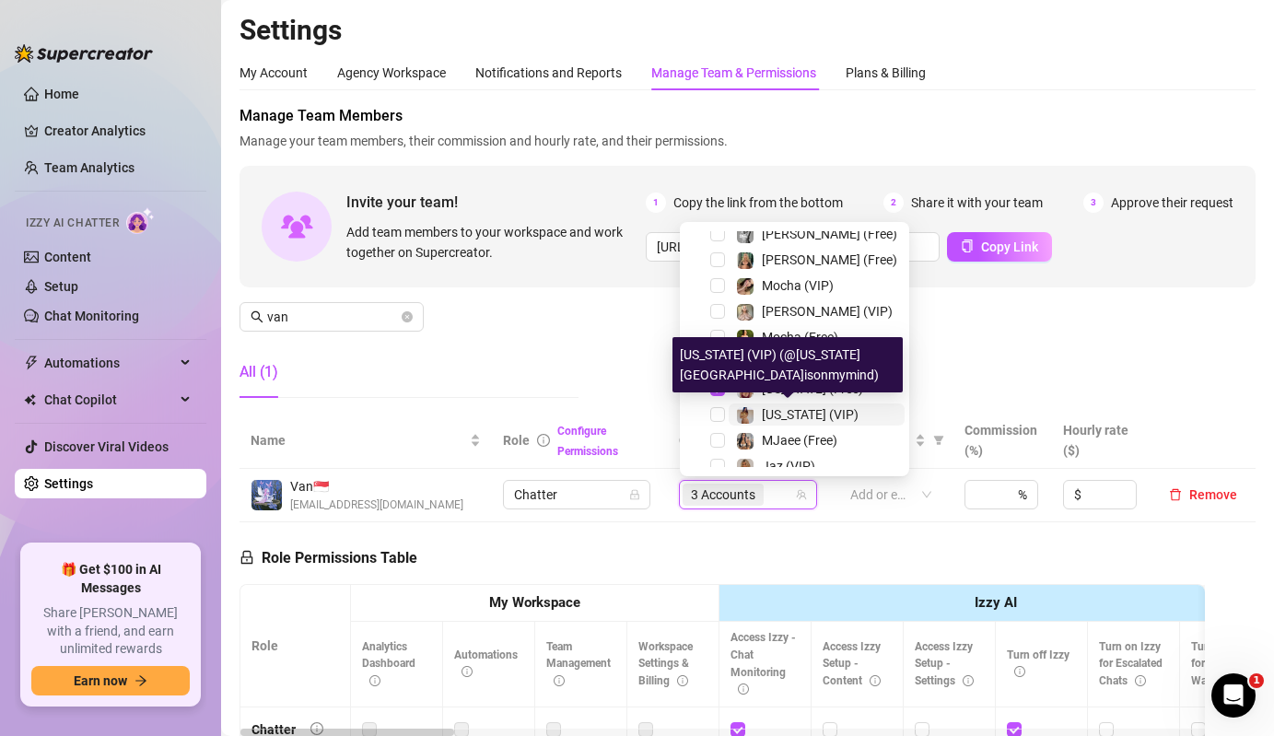
click at [786, 423] on div "[US_STATE] (VIP)" at bounding box center [810, 415] width 97 height 22
click at [567, 358] on div "All (1)" at bounding box center [409, 372] width 339 height 52
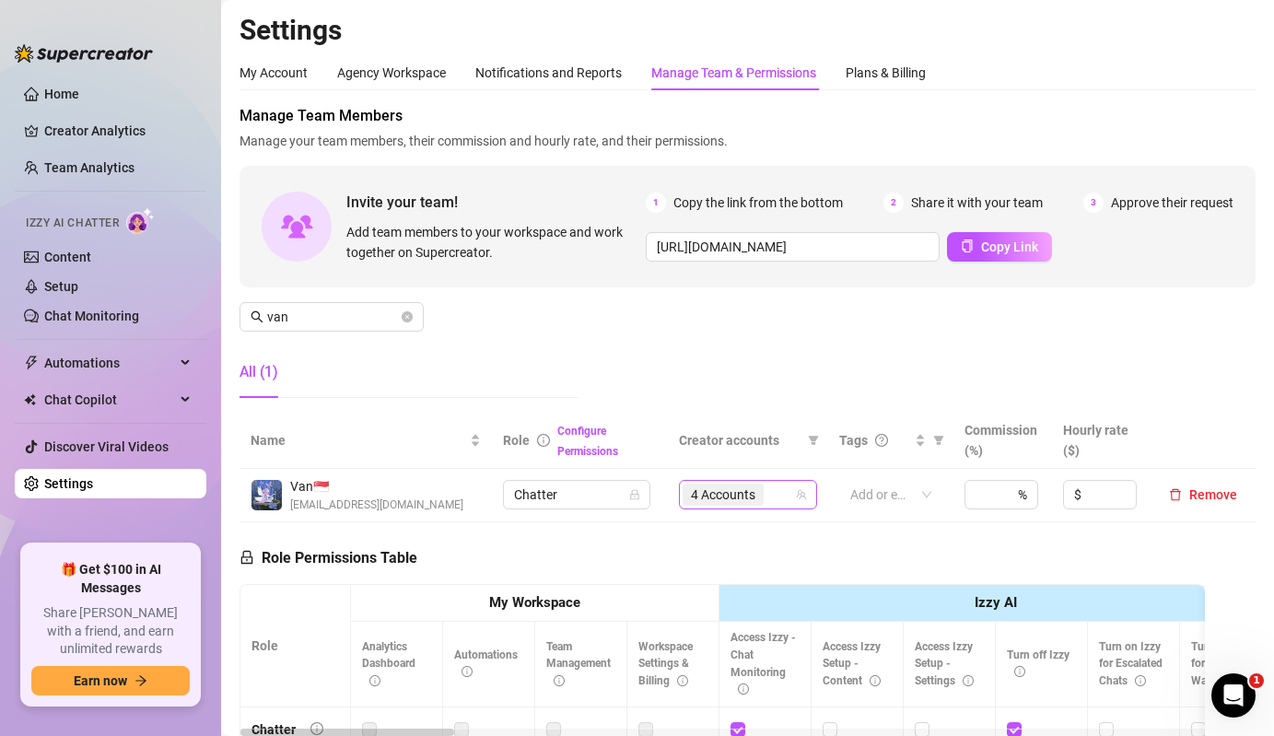
click at [733, 495] on span "4 Accounts" at bounding box center [723, 495] width 64 height 20
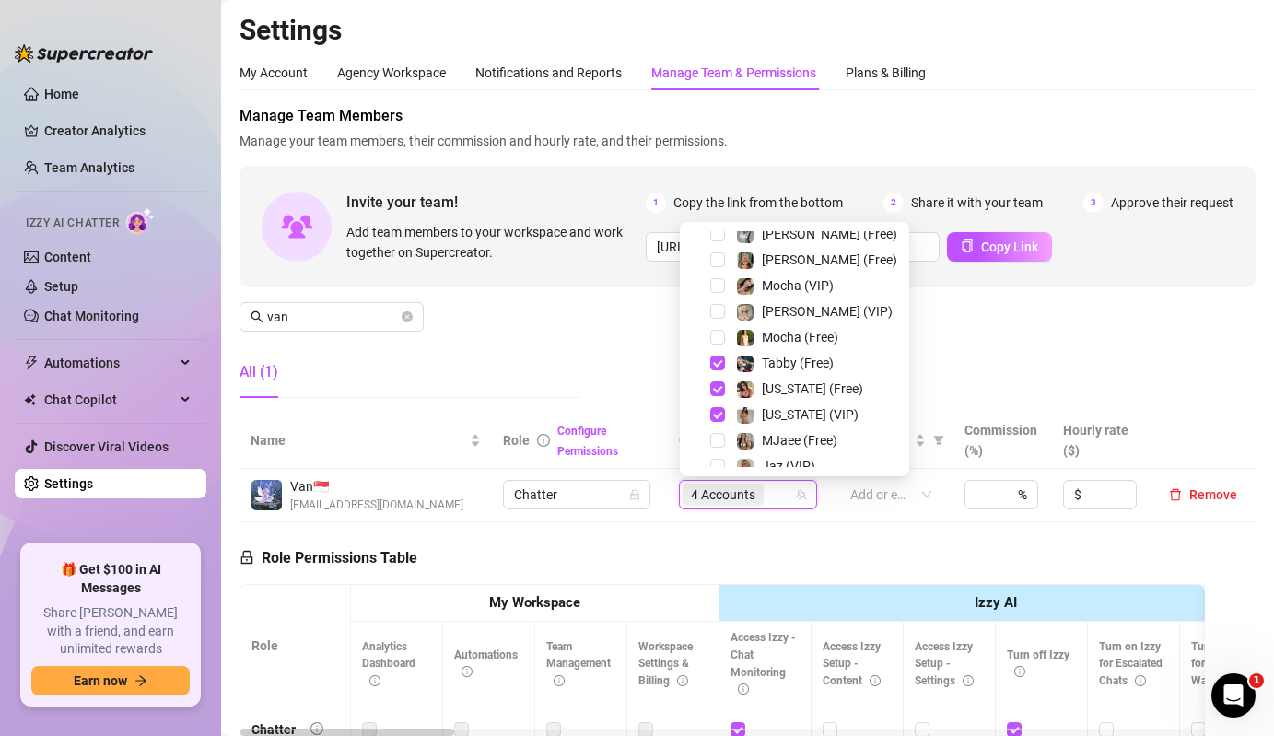
scroll to position [26, 0]
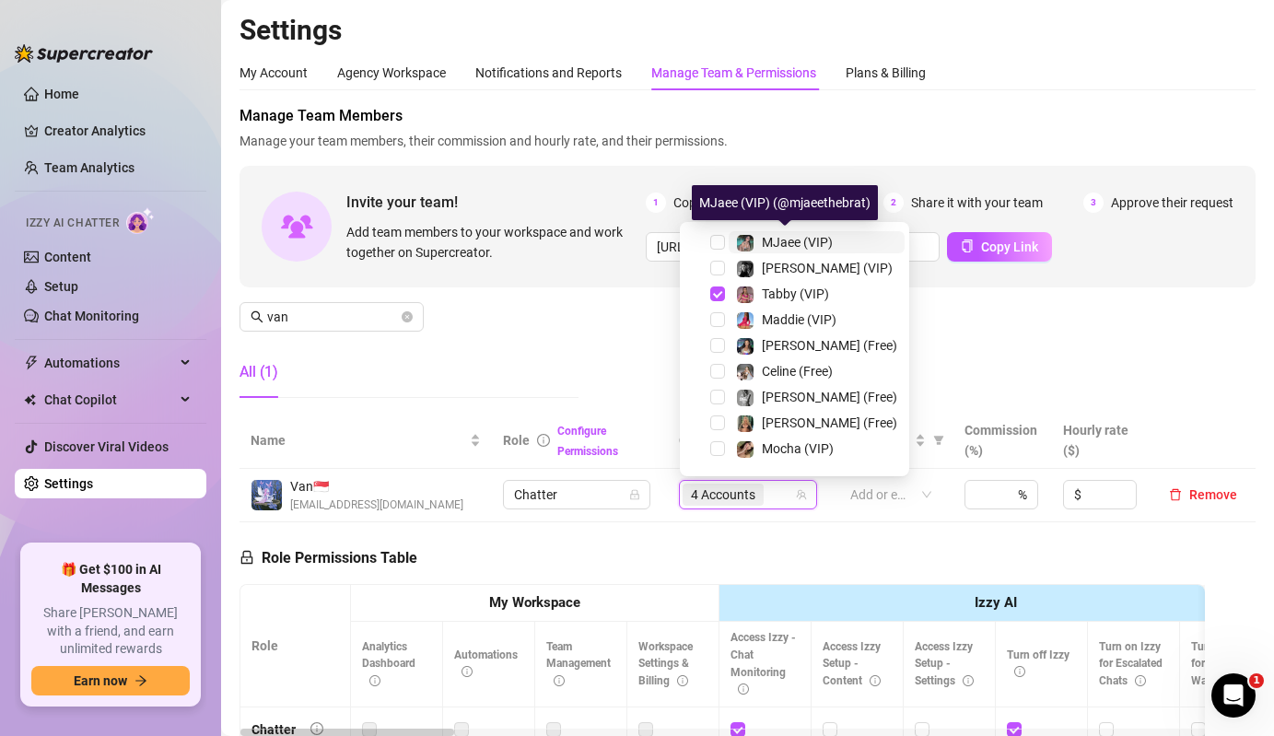
click at [736, 249] on span at bounding box center [745, 243] width 18 height 18
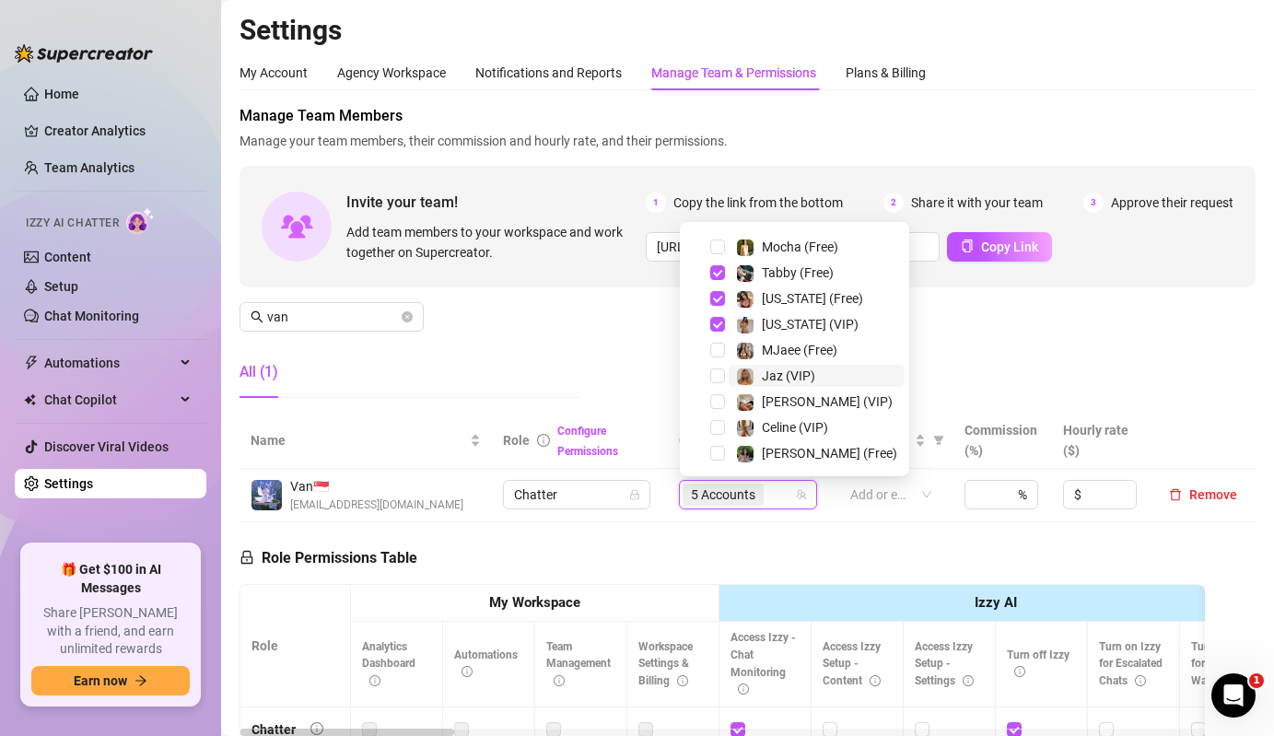
scroll to position [306, 0]
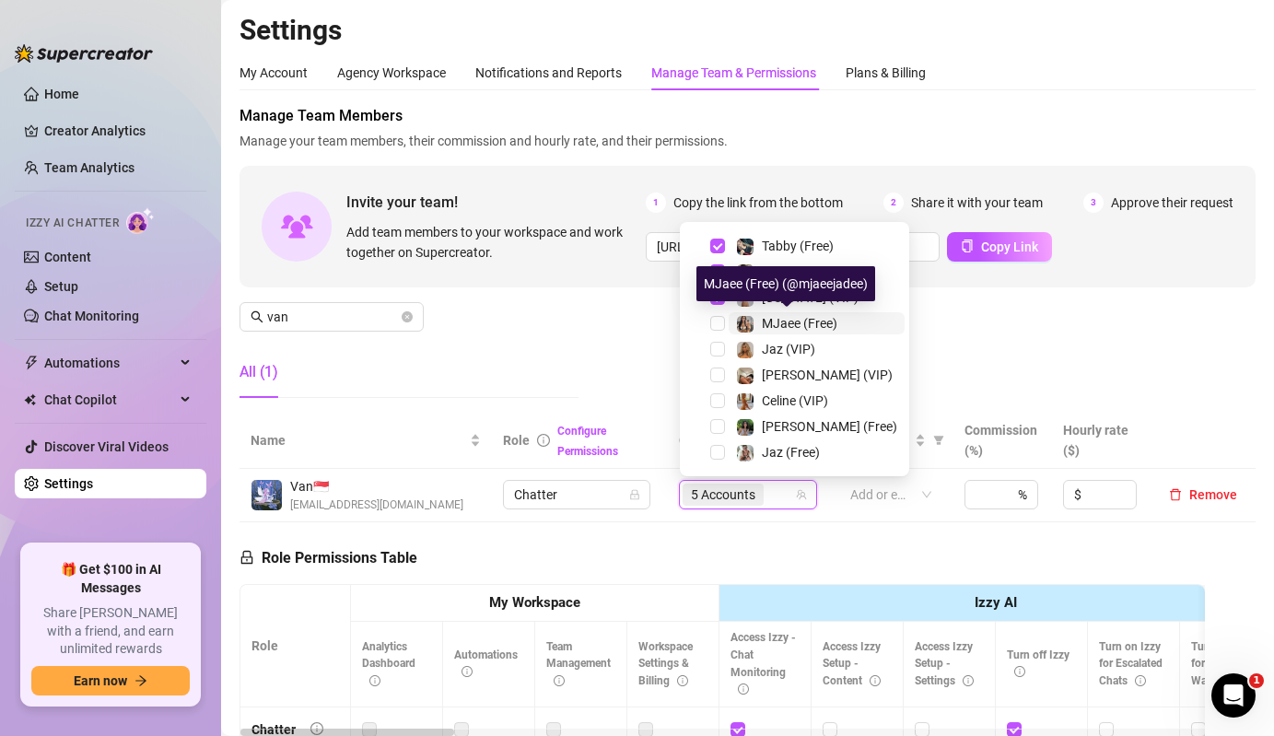
click at [773, 325] on span "MJaee (Free)" at bounding box center [800, 323] width 76 height 15
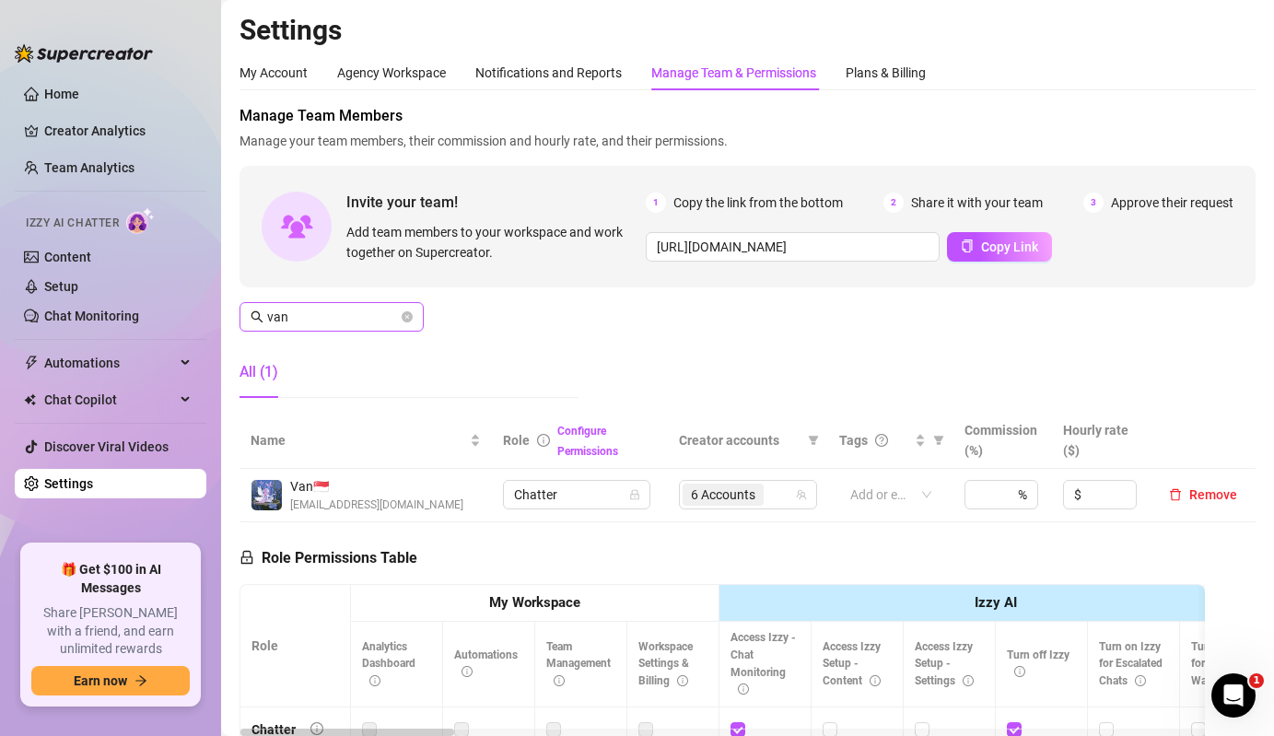
click at [359, 327] on span "van" at bounding box center [332, 316] width 184 height 29
click at [743, 489] on span "4 Accounts" at bounding box center [723, 495] width 64 height 20
type input "eur"
click at [772, 489] on div "4 Accounts" at bounding box center [738, 495] width 111 height 26
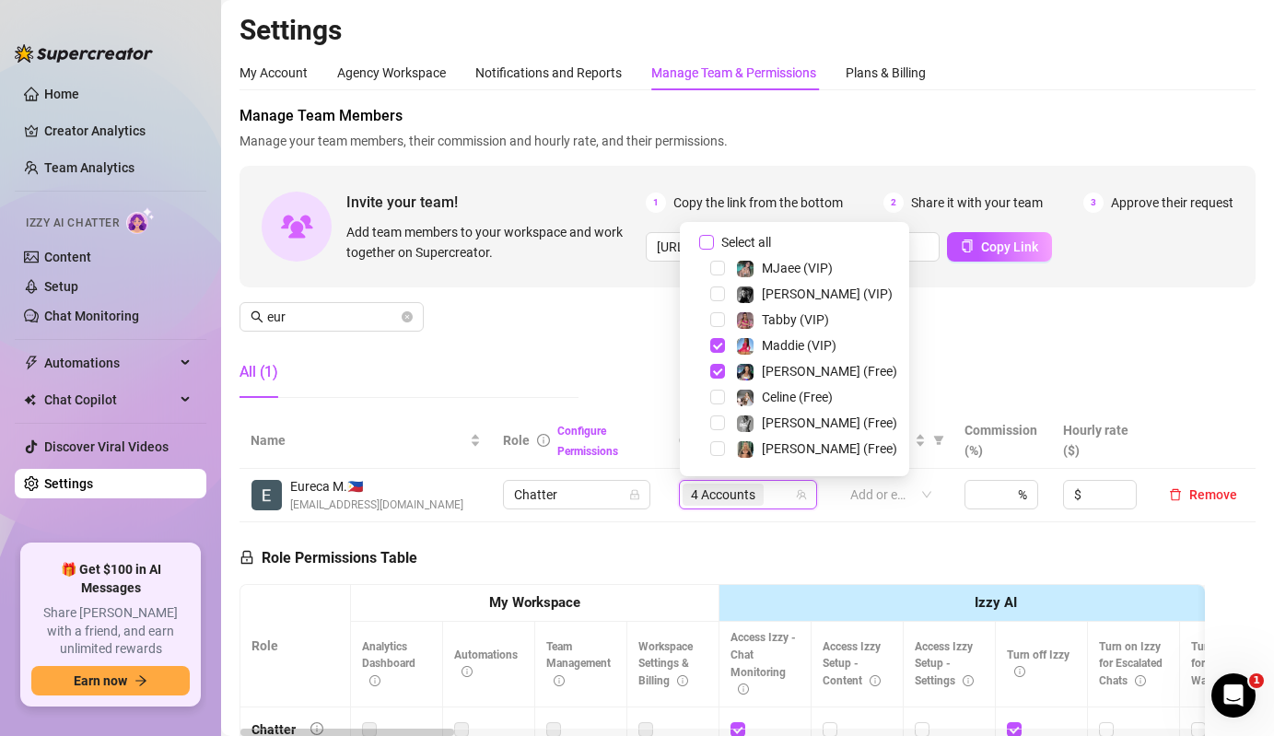
click at [755, 239] on span "Select all" at bounding box center [746, 242] width 64 height 20
click at [714, 239] on input "Select all" at bounding box center [706, 242] width 15 height 15
click at [755, 239] on span "Select all" at bounding box center [746, 242] width 64 height 20
click at [714, 239] on input "Select all" at bounding box center [706, 242] width 15 height 15
checkbox input "false"
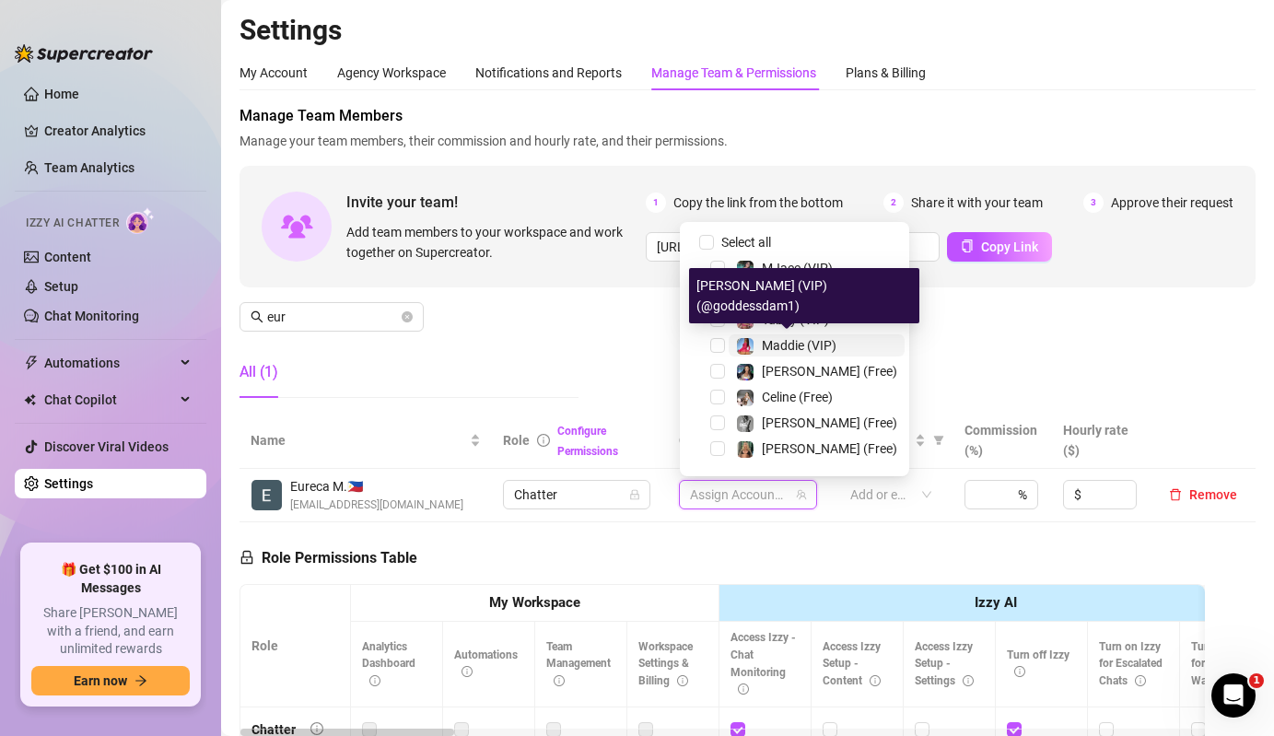
click at [773, 348] on span "Maddie (VIP)" at bounding box center [799, 345] width 75 height 15
click at [773, 357] on div "Maddie (VIP)" at bounding box center [795, 345] width 220 height 22
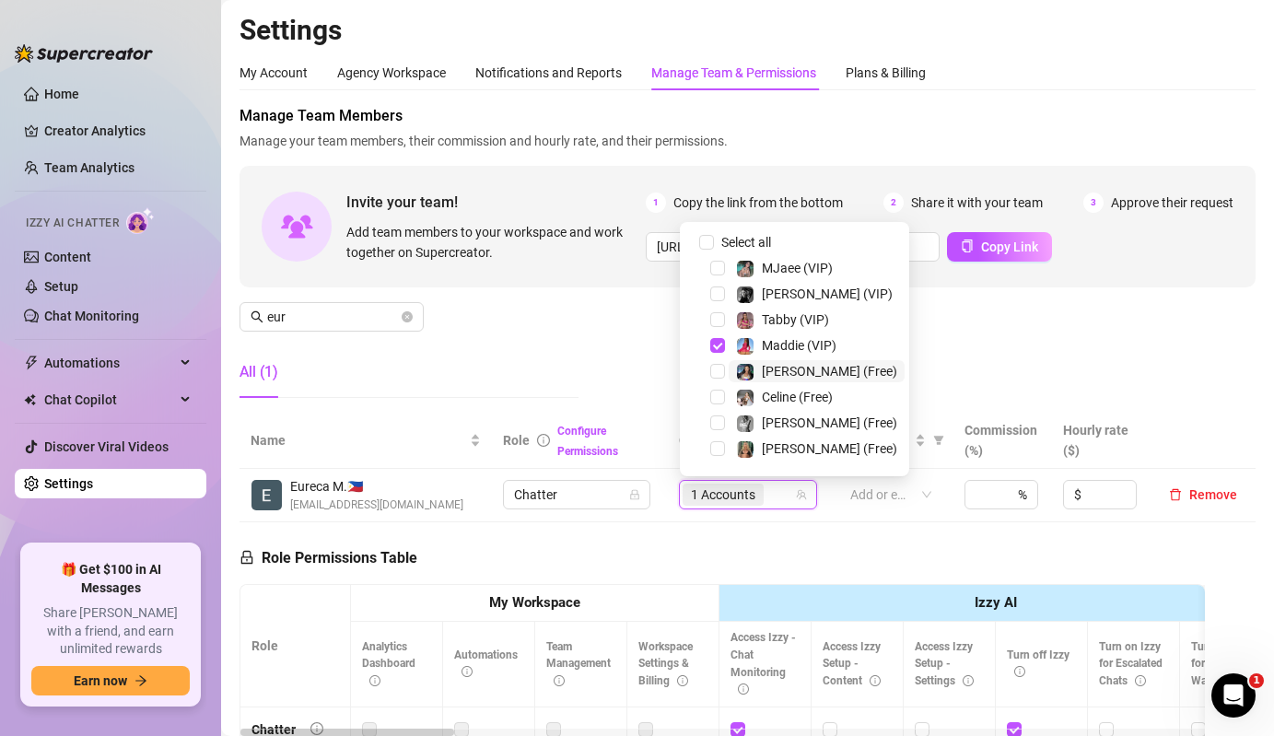
click at [775, 368] on span "[PERSON_NAME] (Free)" at bounding box center [829, 371] width 135 height 15
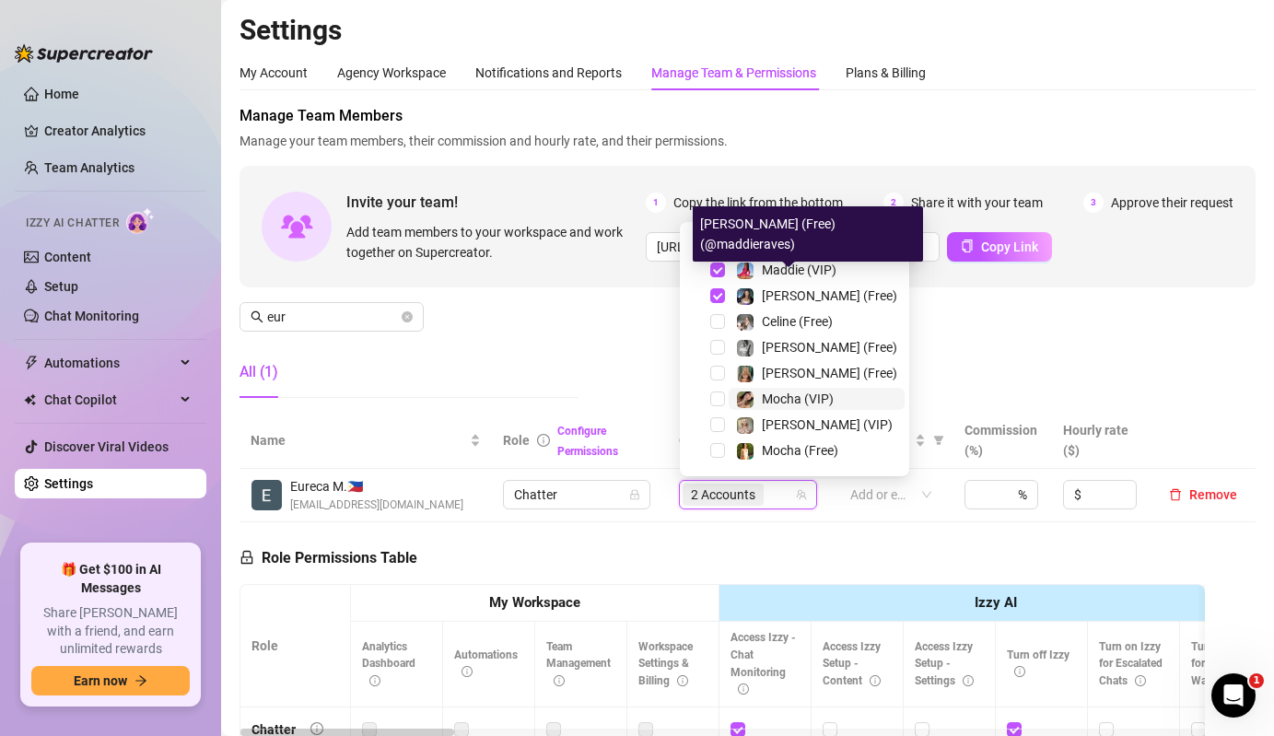
scroll to position [100, 0]
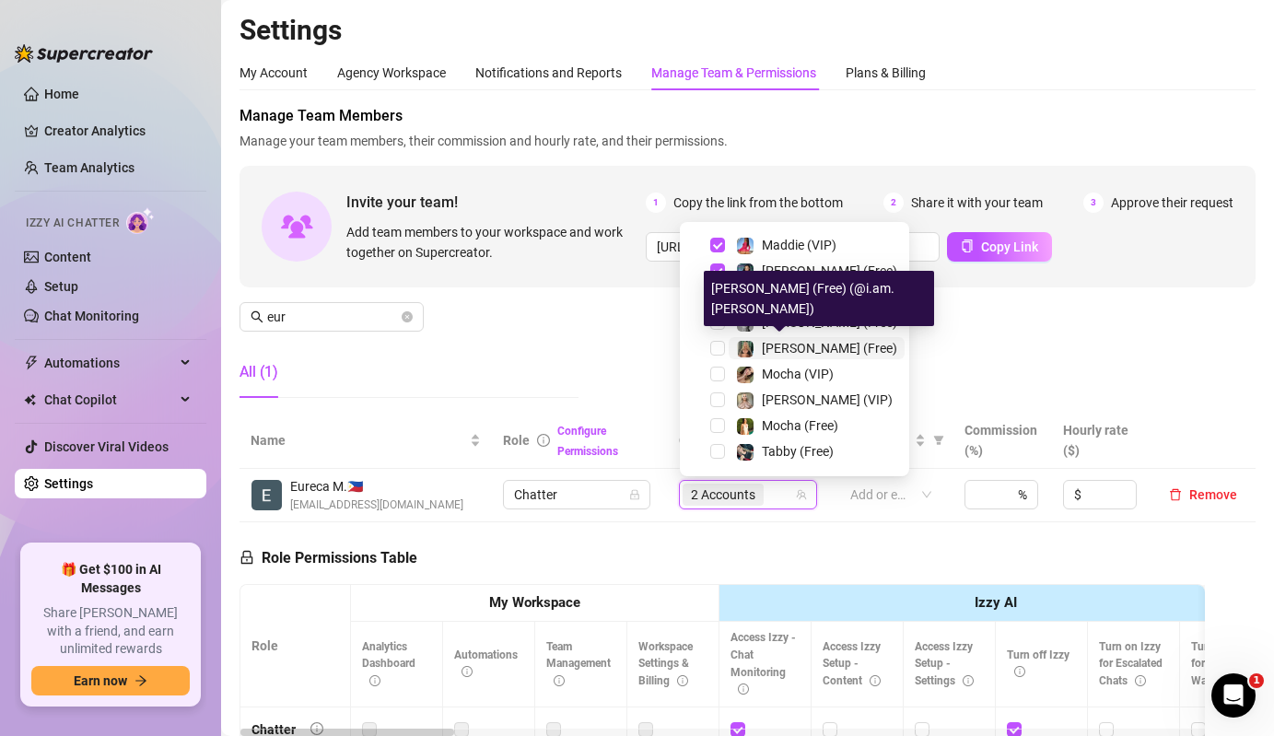
click at [774, 356] on div "[PERSON_NAME] (Free)" at bounding box center [829, 348] width 135 height 22
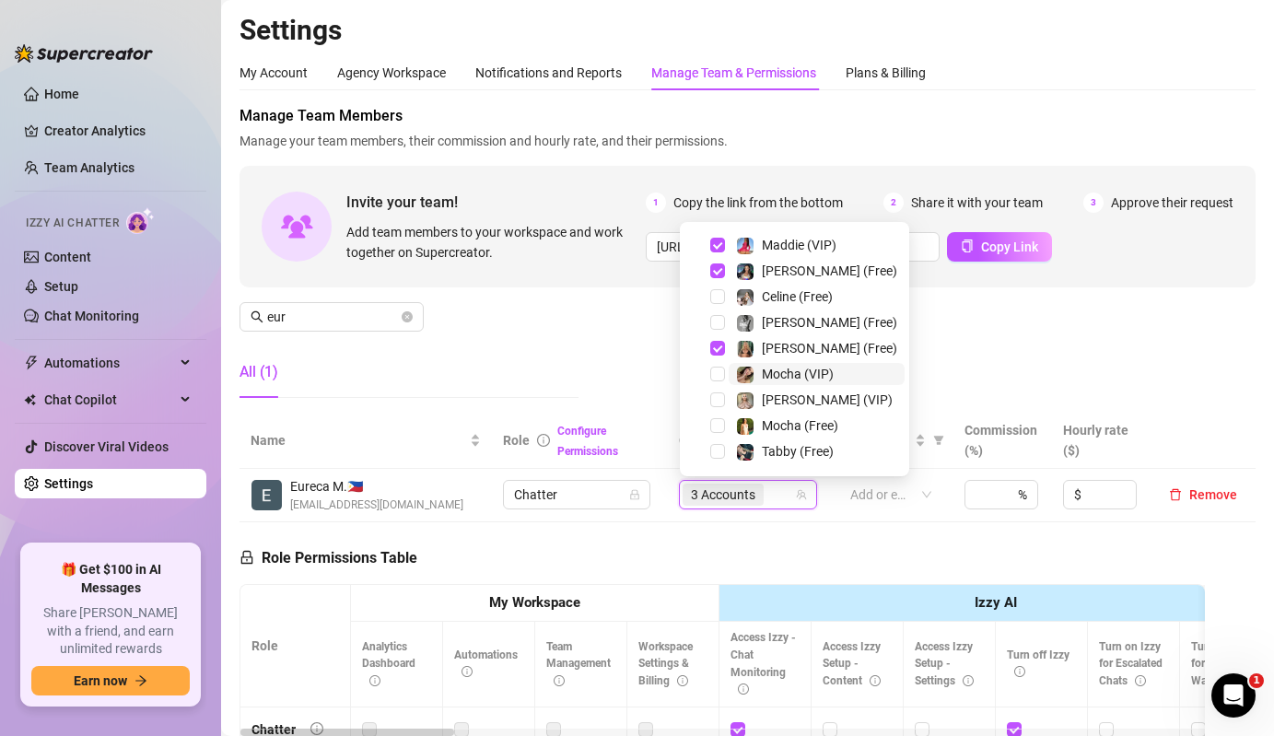
click at [774, 369] on span "Mocha (VIP)" at bounding box center [798, 374] width 72 height 15
click at [776, 393] on span "[PERSON_NAME] (VIP)" at bounding box center [827, 400] width 131 height 15
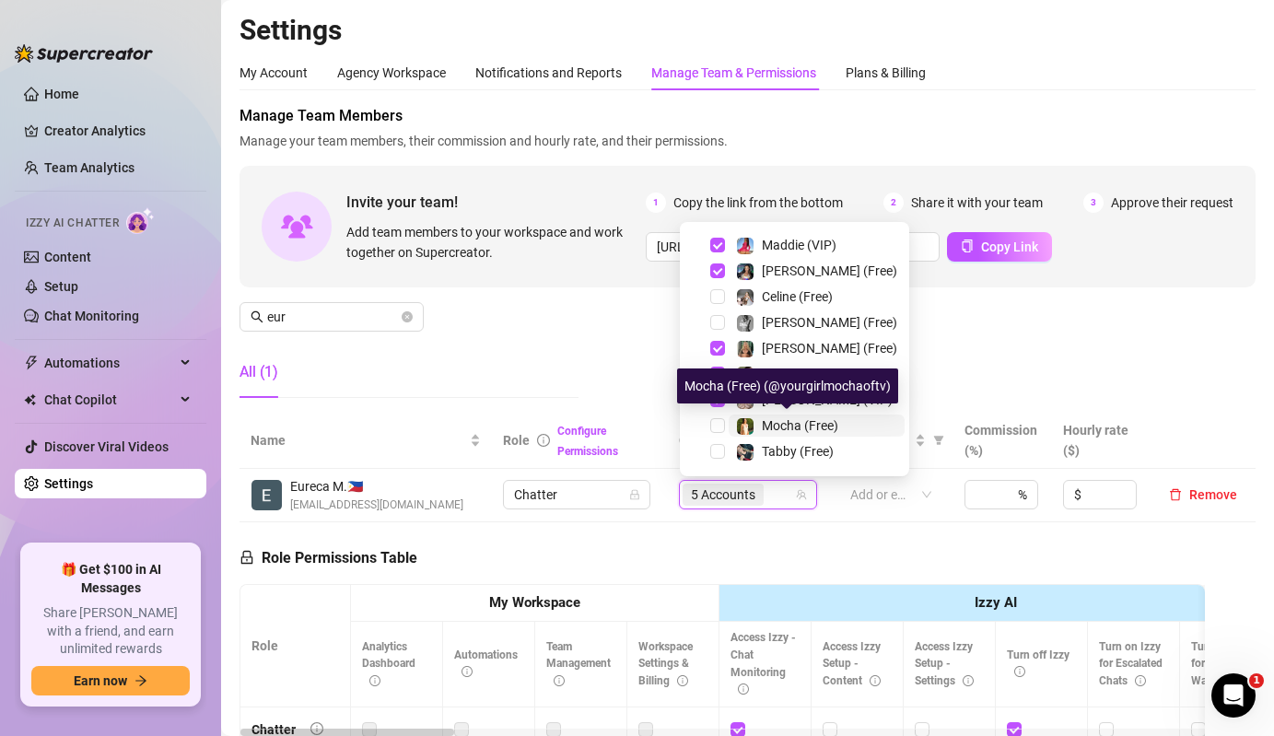
click at [781, 428] on span "Mocha (Free)" at bounding box center [800, 425] width 76 height 15
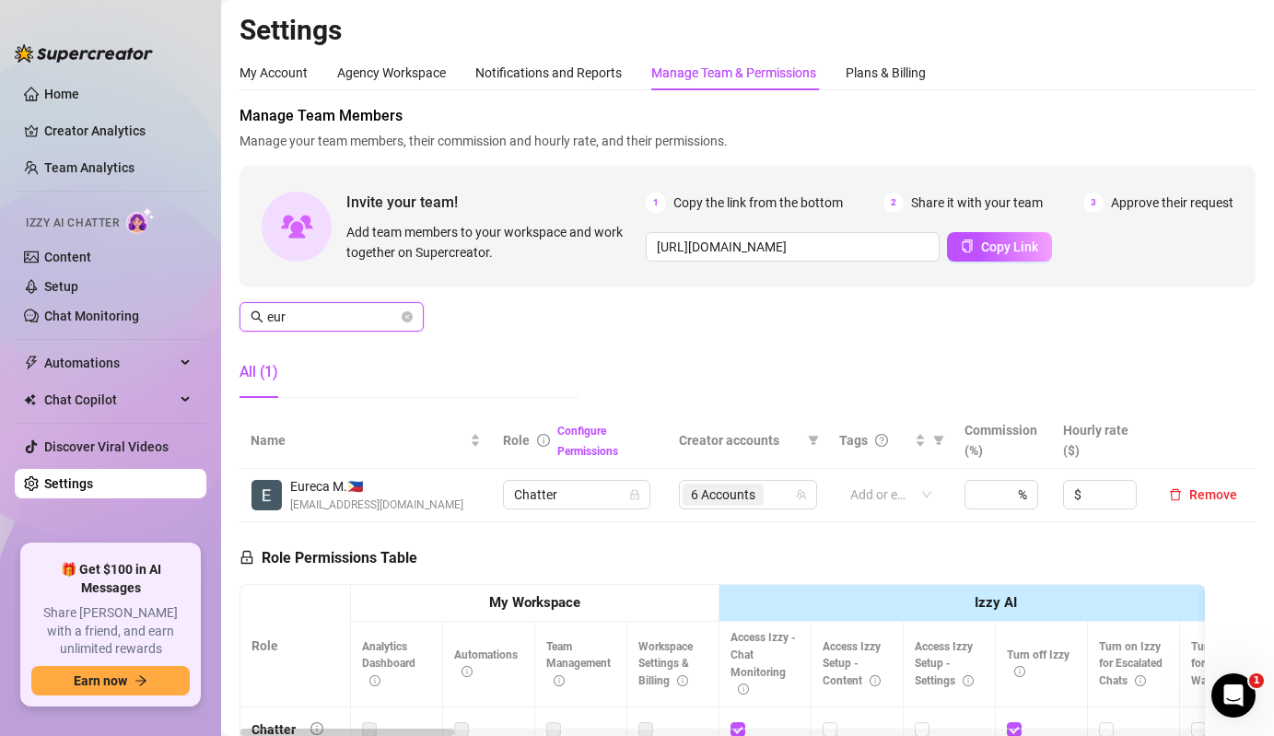
click at [329, 324] on input "eur" at bounding box center [332, 317] width 131 height 20
click at [718, 505] on span "2 Accounts" at bounding box center [723, 495] width 64 height 20
type input "[PERSON_NAME]"
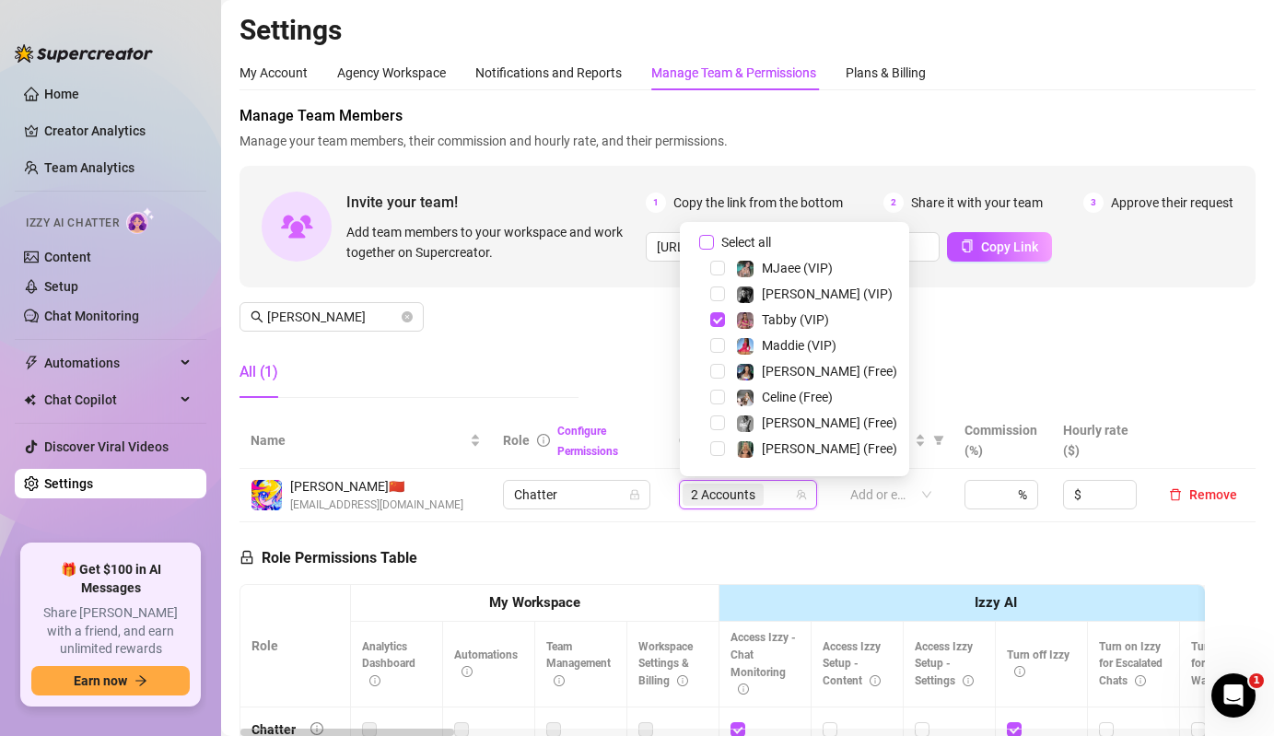
click at [744, 246] on span "Select all" at bounding box center [746, 242] width 64 height 20
click at [714, 246] on input "Select all" at bounding box center [706, 242] width 15 height 15
click at [744, 246] on span "Select all" at bounding box center [746, 242] width 64 height 20
click at [714, 246] on input "Select all" at bounding box center [706, 242] width 15 height 15
checkbox input "false"
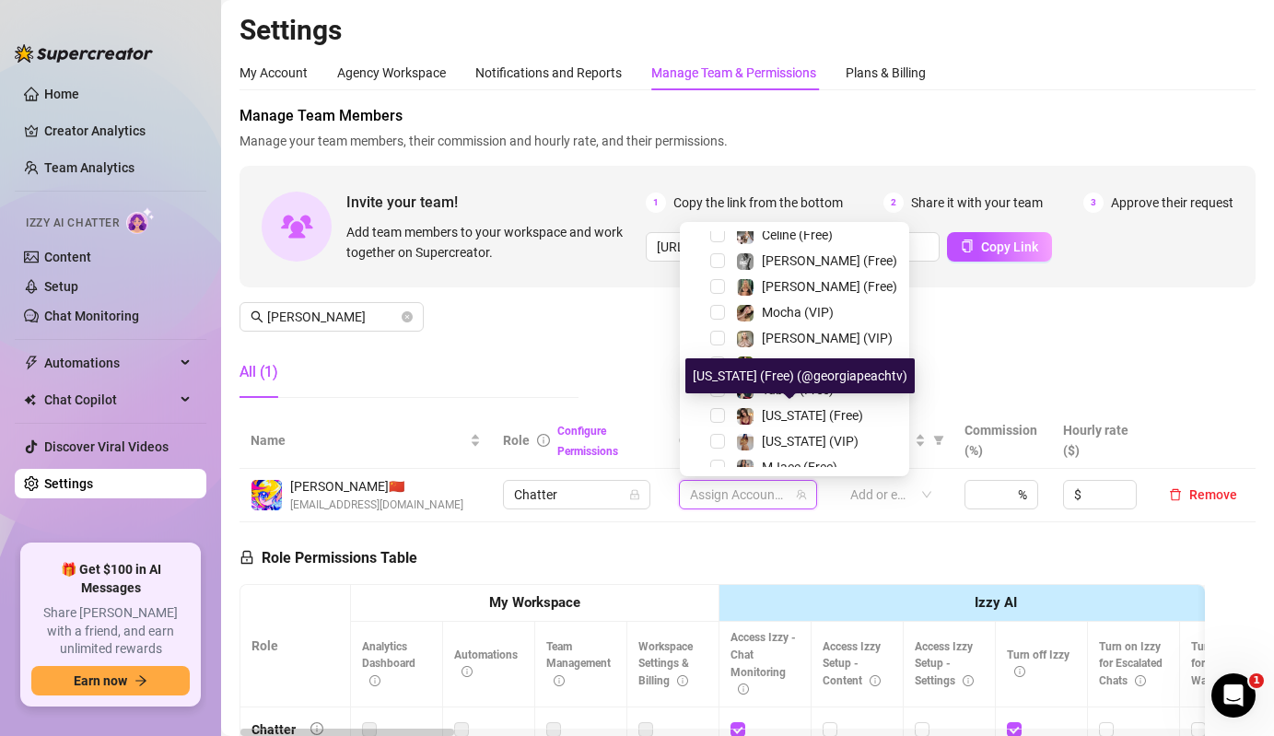
scroll to position [108, 0]
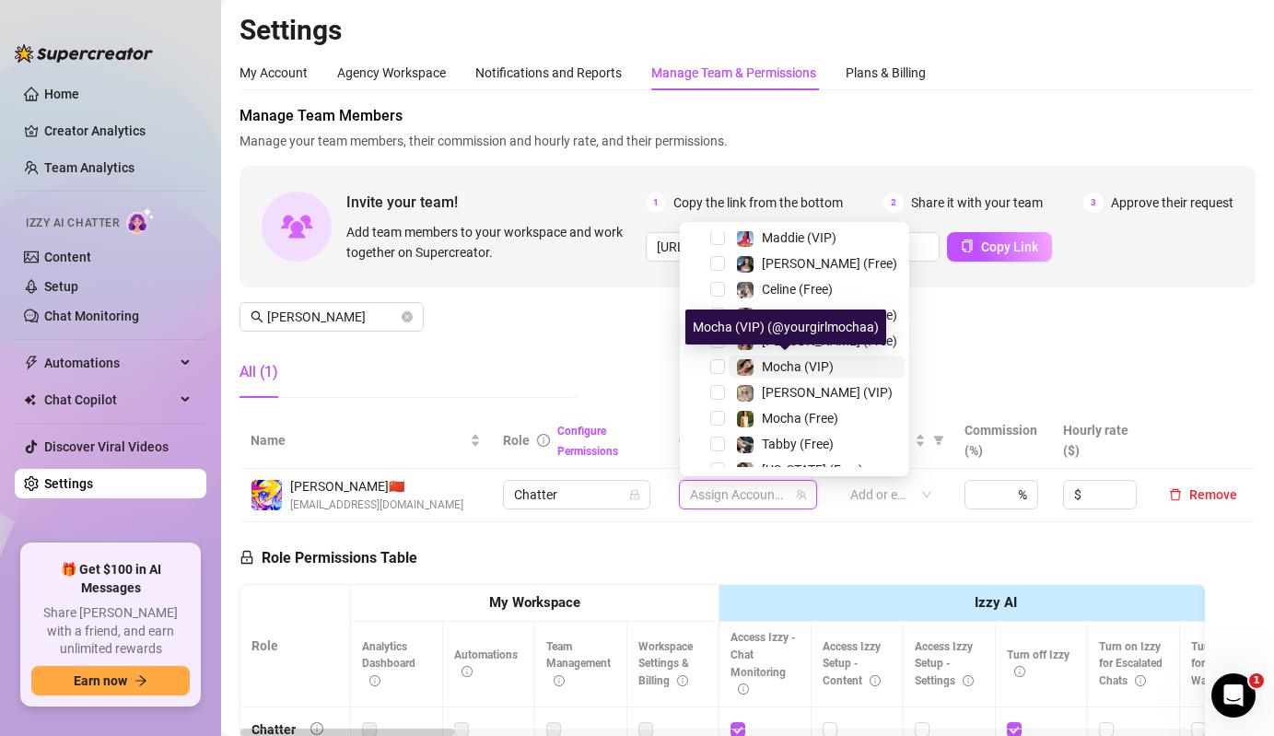
click at [777, 365] on span "Mocha (VIP)" at bounding box center [798, 366] width 72 height 15
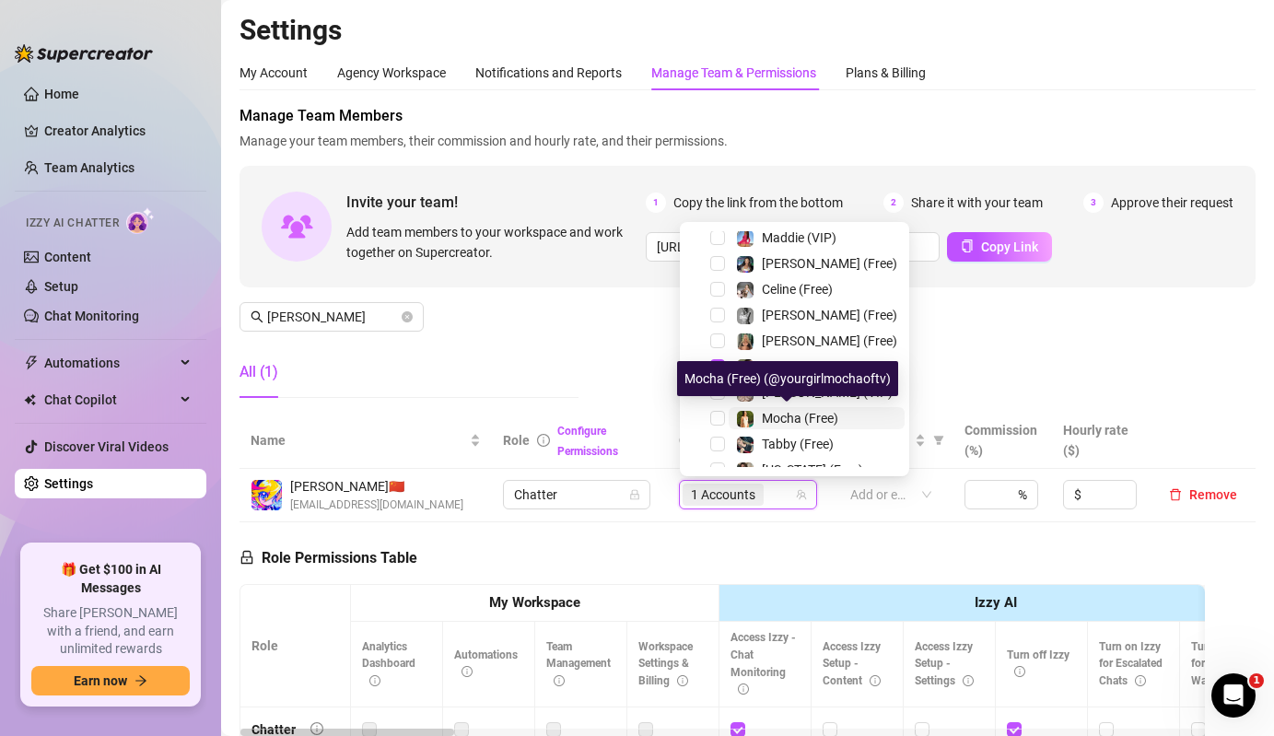
click at [755, 417] on div "Mocha (Free)" at bounding box center [787, 418] width 102 height 22
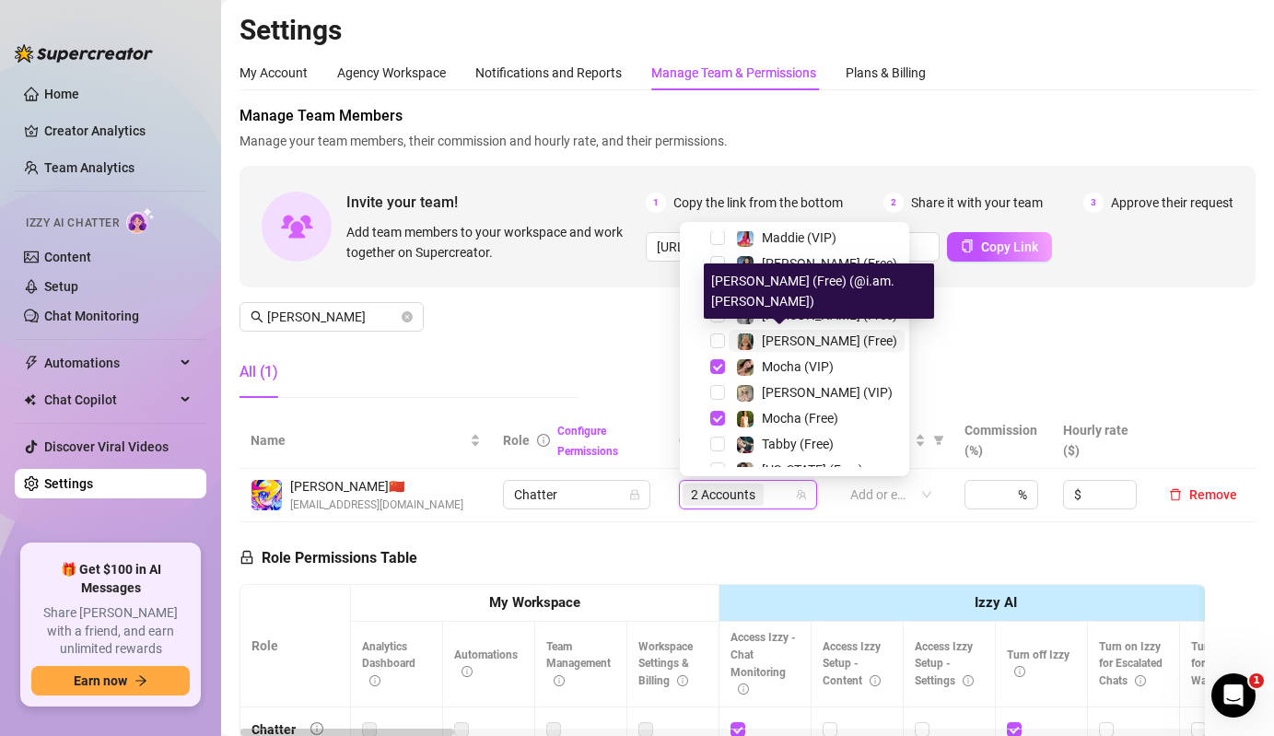
click at [745, 340] on img at bounding box center [745, 342] width 17 height 17
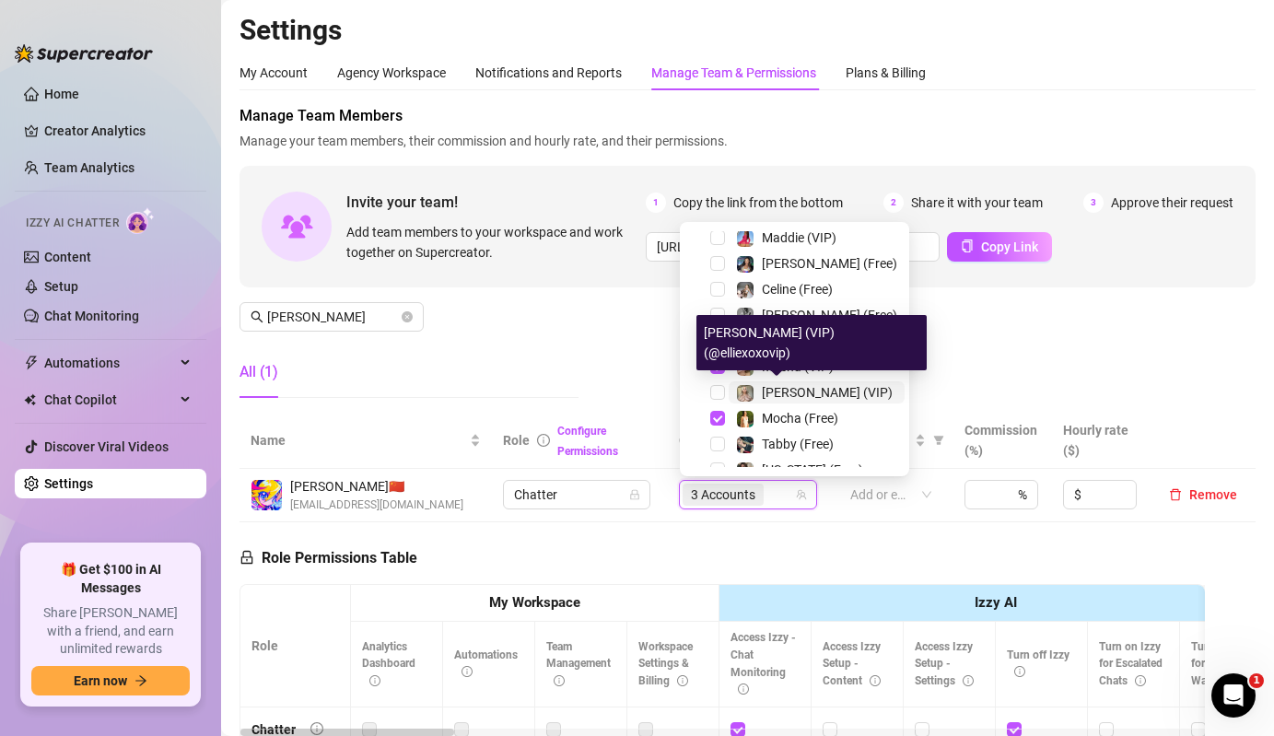
click at [741, 401] on img at bounding box center [745, 393] width 17 height 17
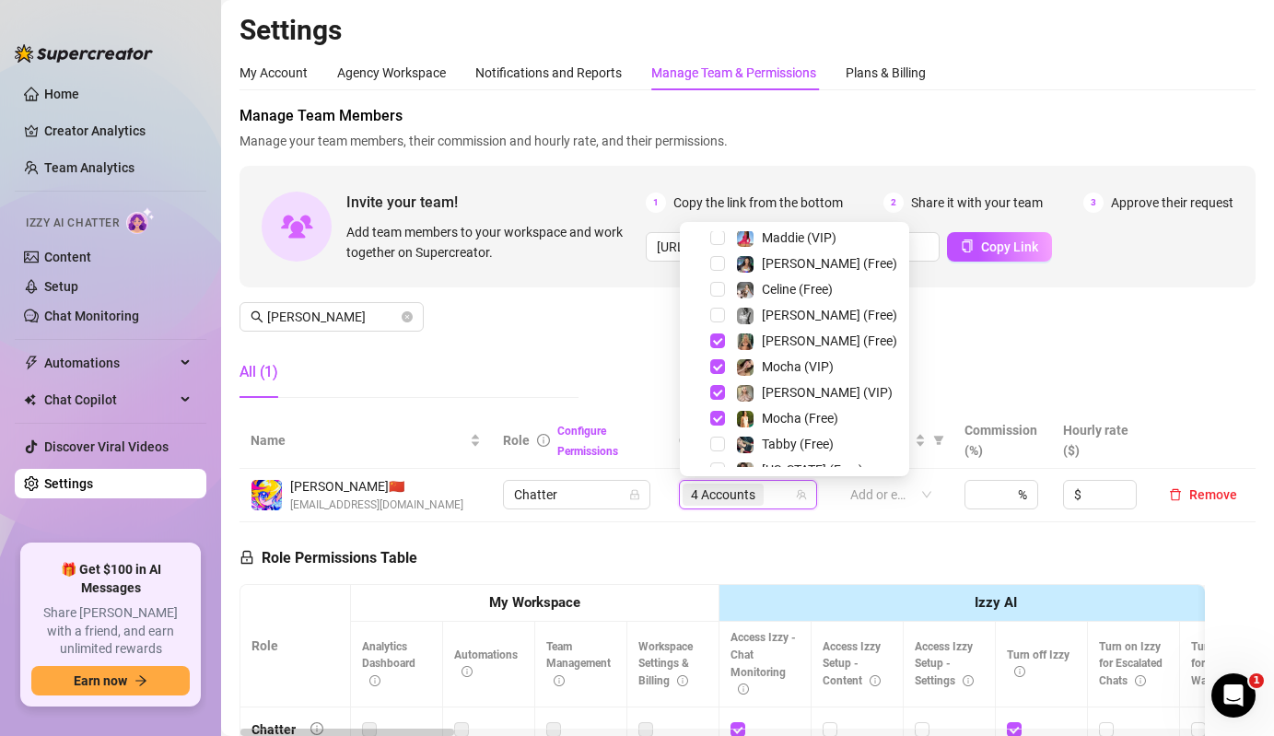
click at [579, 336] on div "Manage Team Members Manage your team members, their commission and hourly rate,…" at bounding box center [748, 259] width 1016 height 308
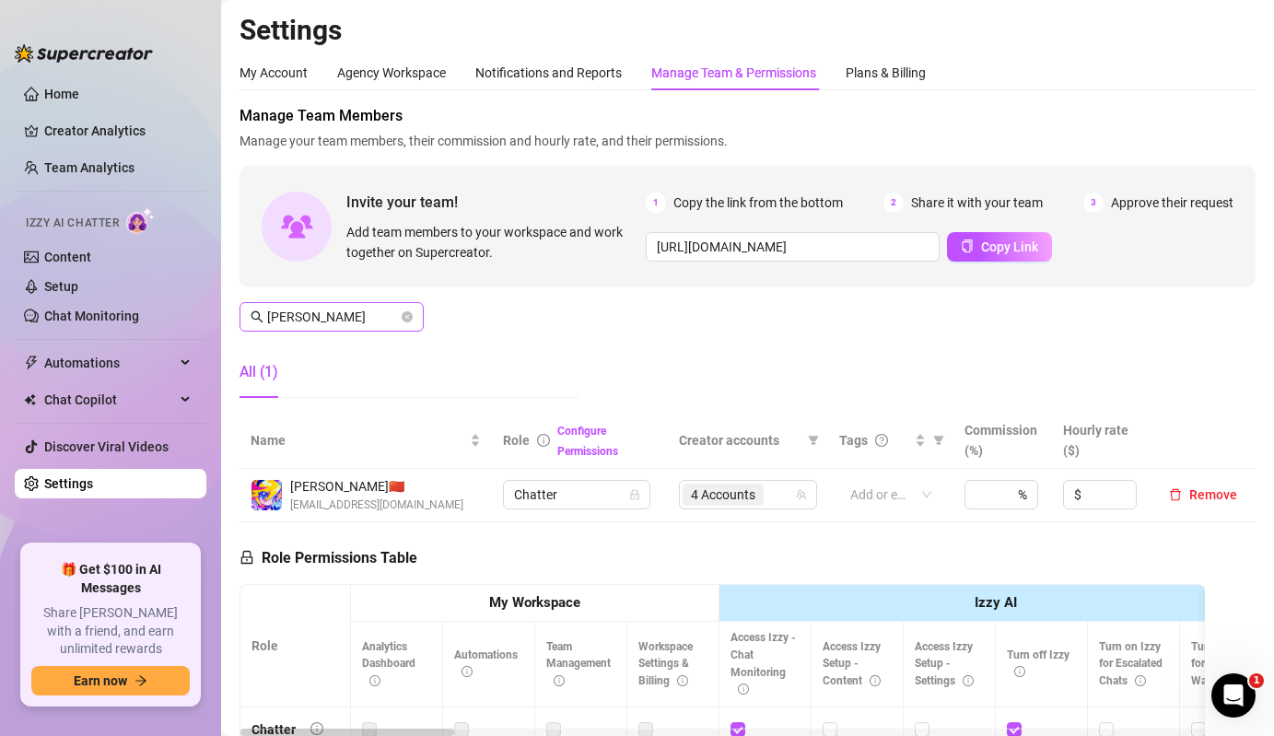
click at [325, 303] on span "[PERSON_NAME]" at bounding box center [332, 316] width 184 height 29
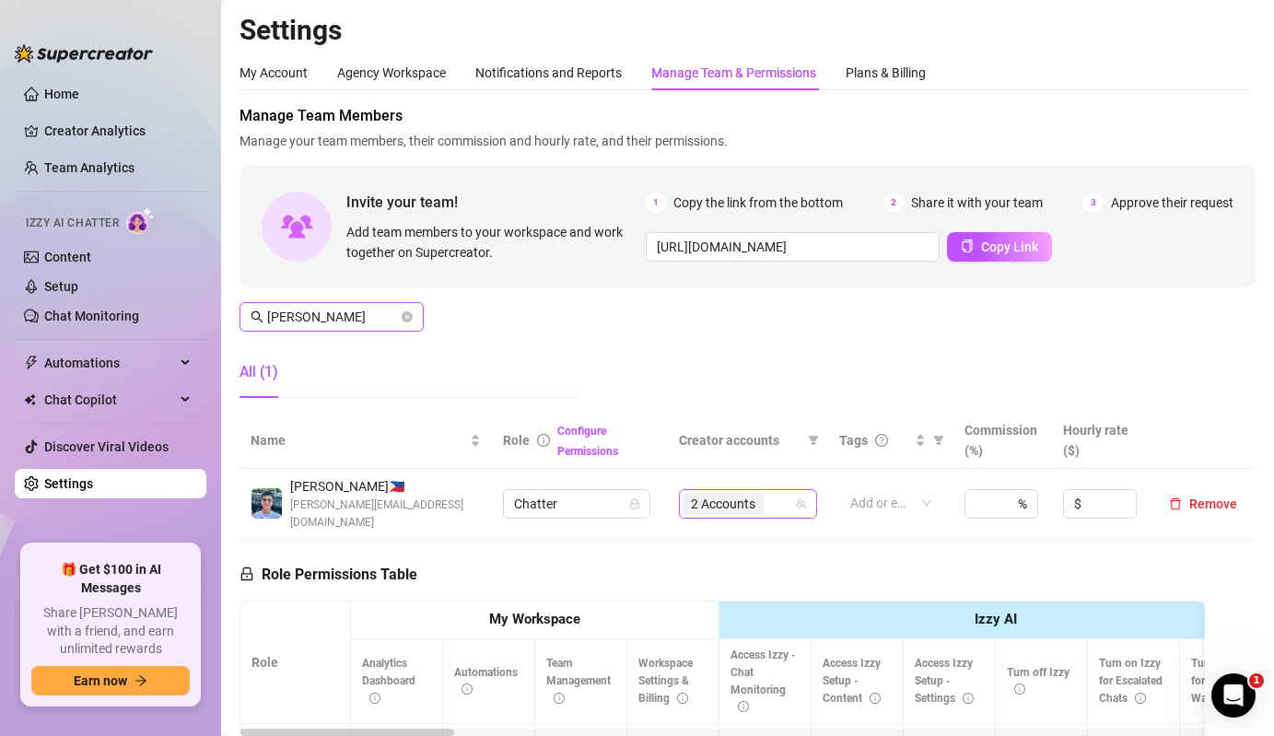
type input "[PERSON_NAME]"
click at [768, 493] on input "search" at bounding box center [770, 504] width 4 height 22
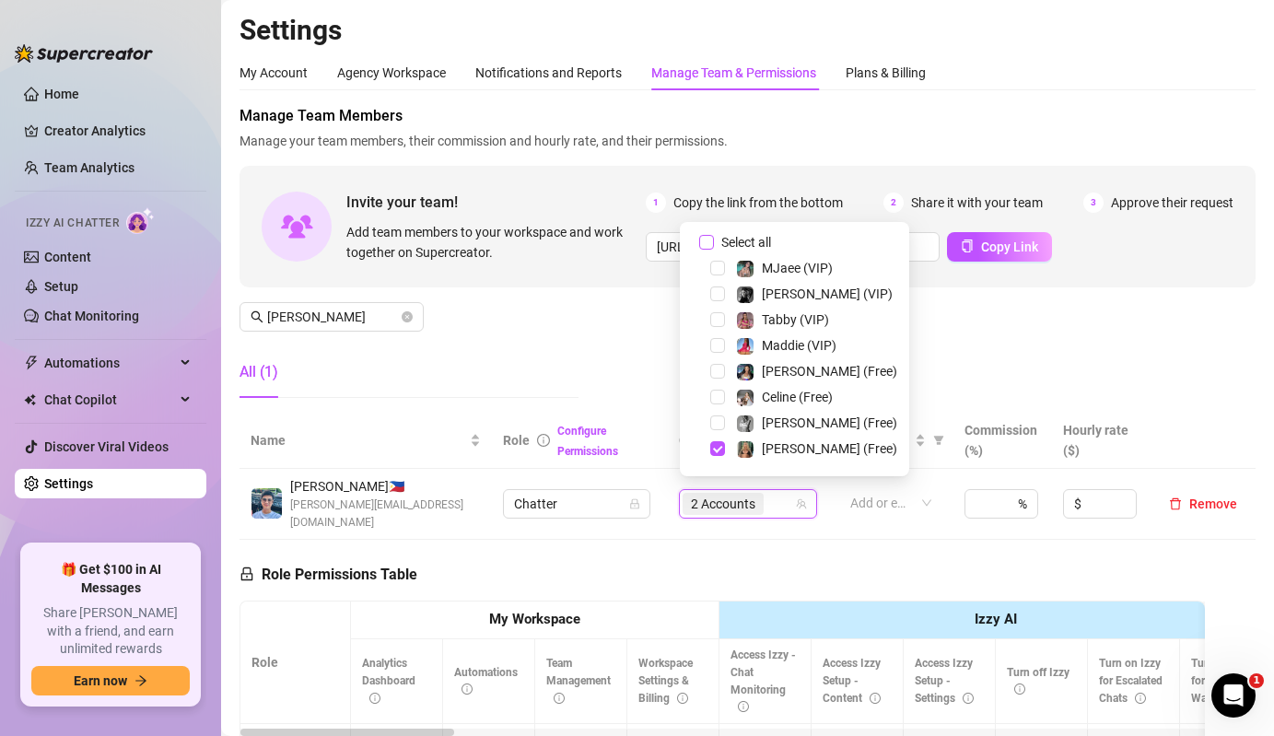
click at [743, 232] on span "Select all" at bounding box center [746, 242] width 64 height 20
click at [714, 235] on input "Select all" at bounding box center [706, 242] width 15 height 15
click at [743, 232] on span "Select all" at bounding box center [746, 242] width 64 height 20
click at [714, 235] on input "Select all" at bounding box center [706, 242] width 15 height 15
checkbox input "false"
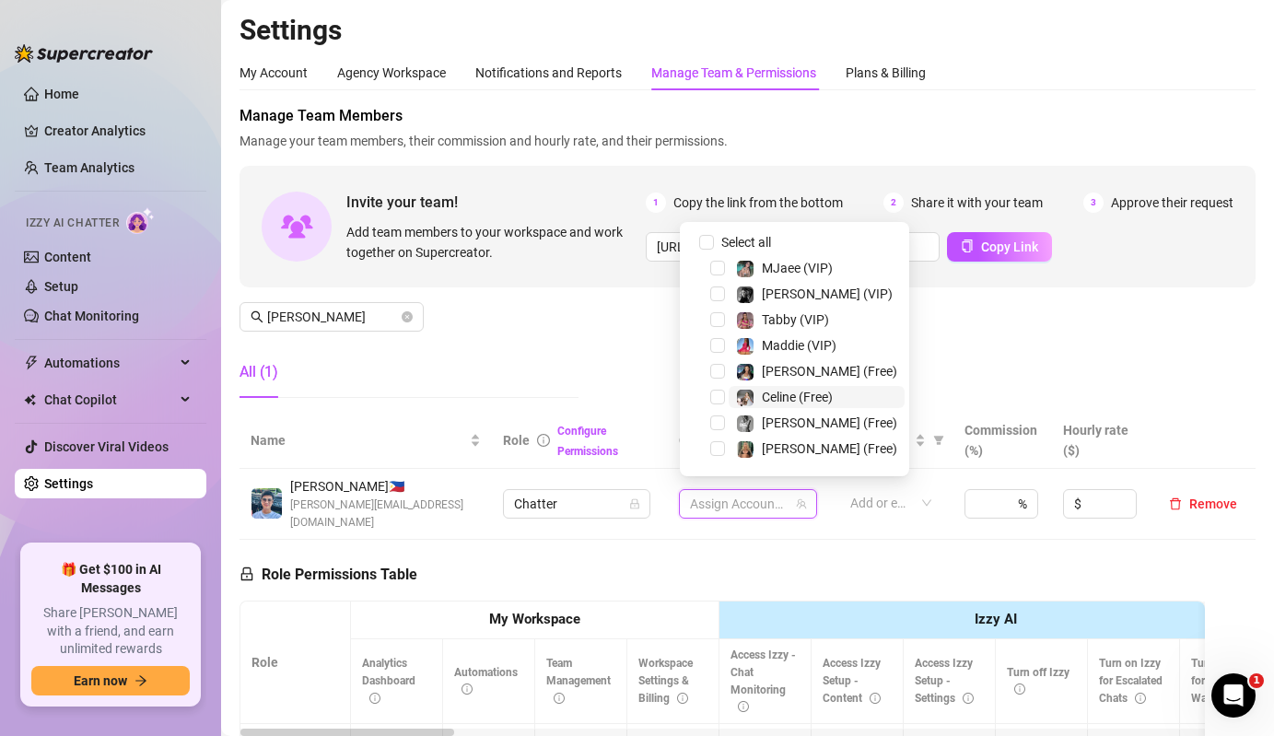
click at [766, 398] on span "Celine (Free)" at bounding box center [797, 397] width 71 height 15
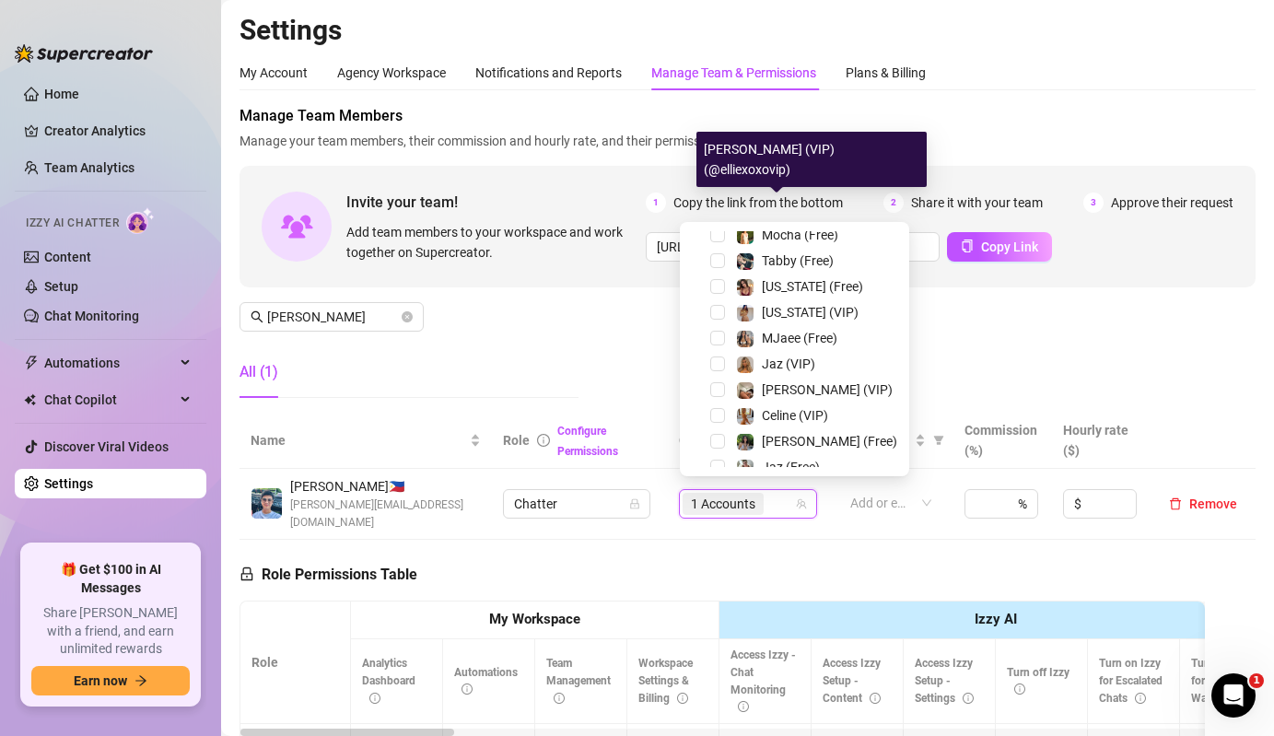
scroll to position [306, 0]
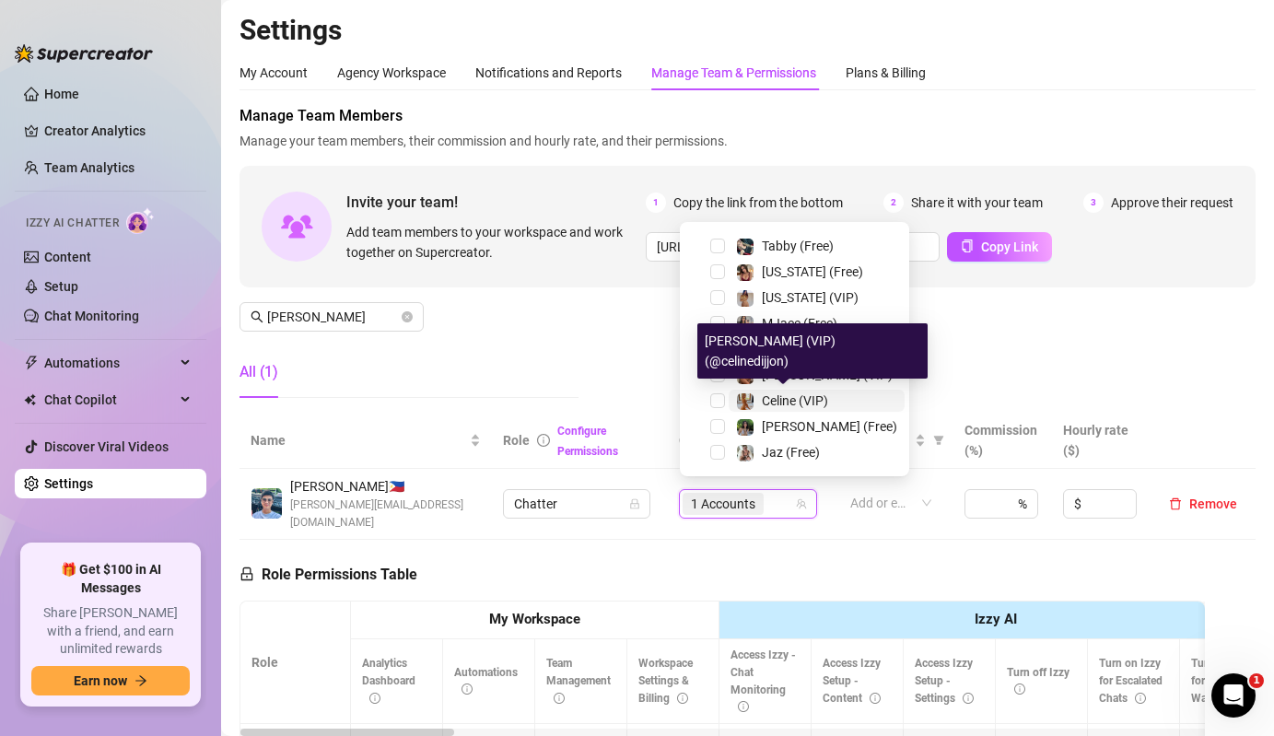
click at [744, 400] on img at bounding box center [745, 401] width 17 height 17
click at [744, 421] on img at bounding box center [745, 427] width 17 height 17
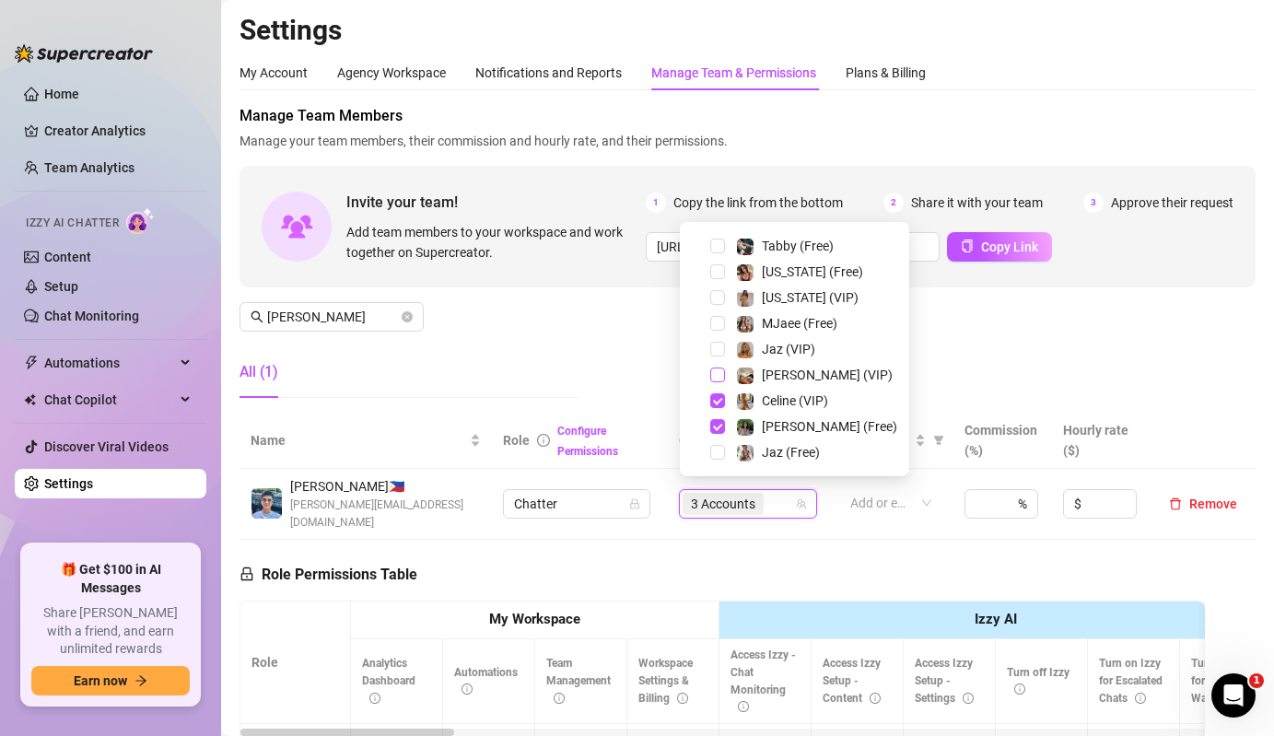
click at [719, 374] on span "Select tree node" at bounding box center [717, 375] width 15 height 15
